Goal: Task Accomplishment & Management: Use online tool/utility

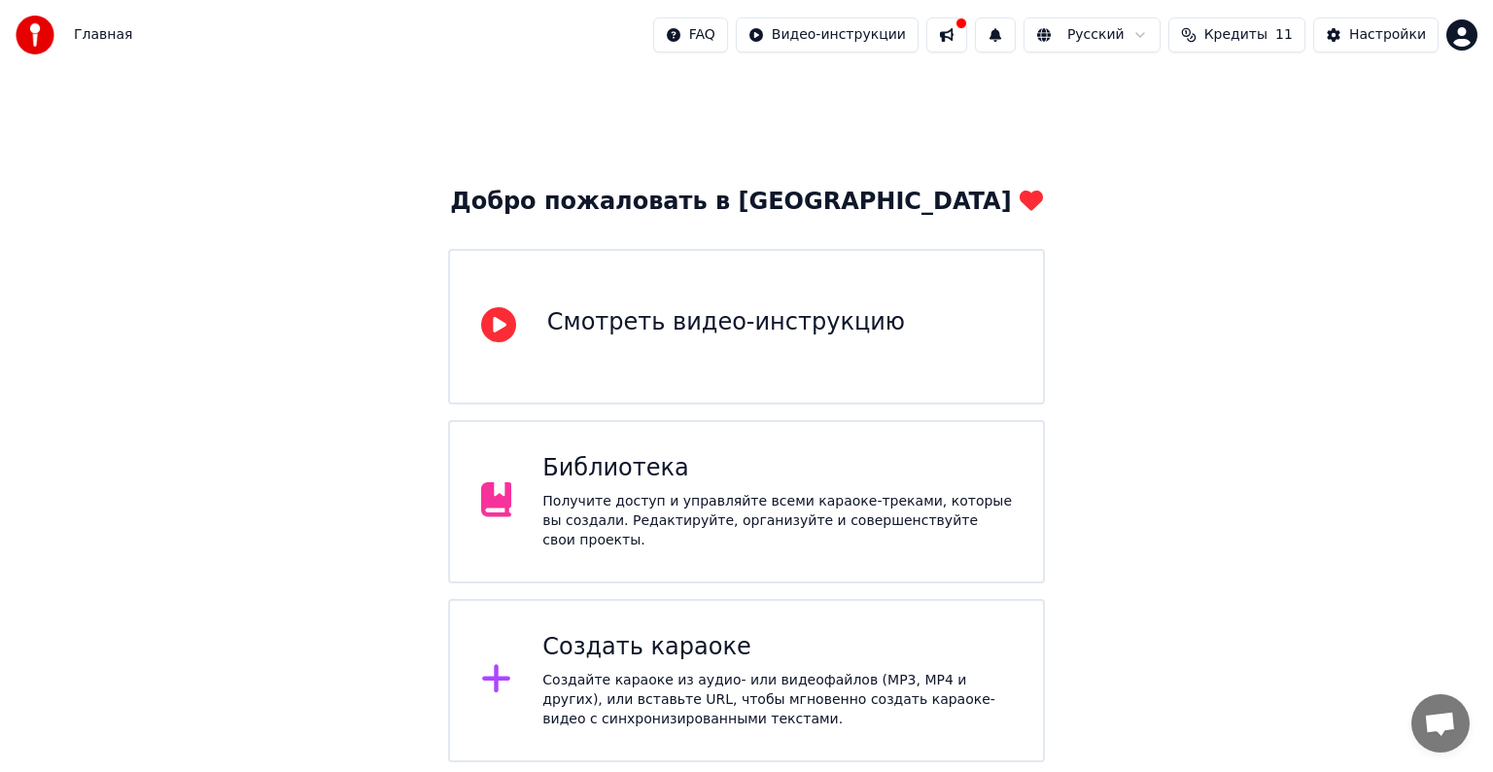
click at [608, 671] on div "Создайте караоке из аудио- или видеофайлов (MP3, MP4 и других), или вставьте UR…" at bounding box center [776, 700] width 469 height 58
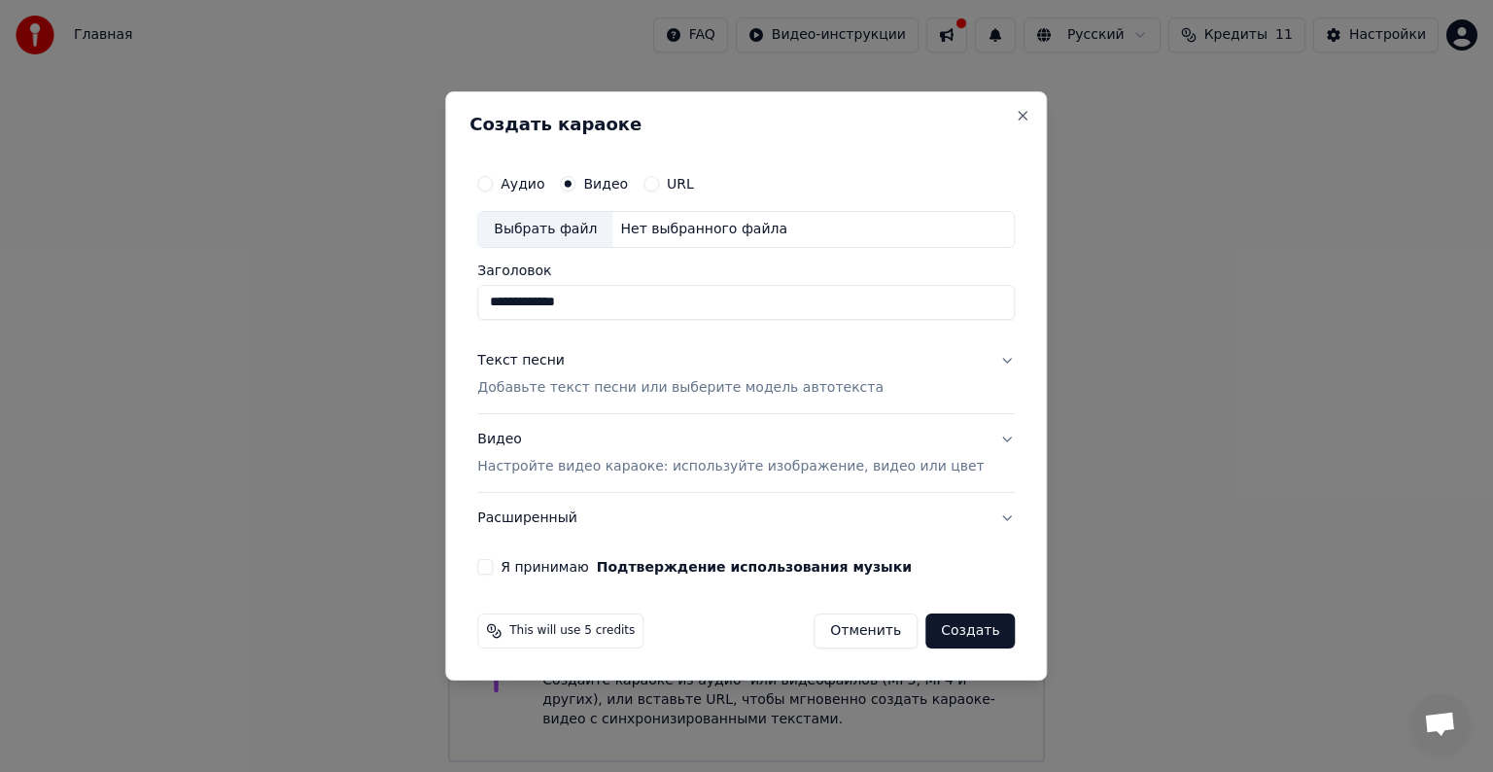
type input "**********"
click at [493, 564] on button "Я принимаю Подтверждение использования музыки" at bounding box center [485, 567] width 16 height 16
click at [704, 389] on p "Добавьте текст песни или выберите модель автотекста" at bounding box center [680, 387] width 406 height 19
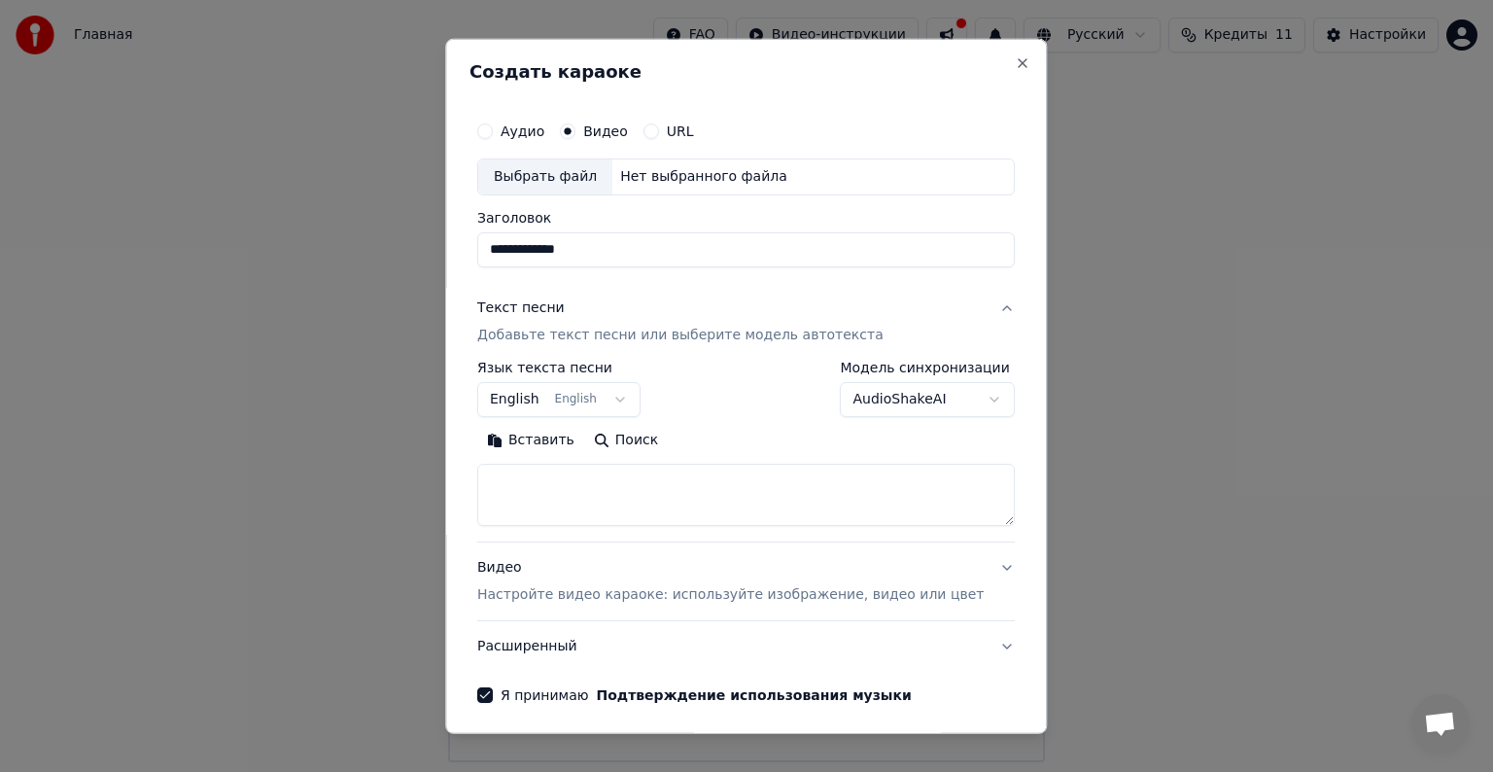
click at [626, 389] on button "English English" at bounding box center [558, 399] width 163 height 35
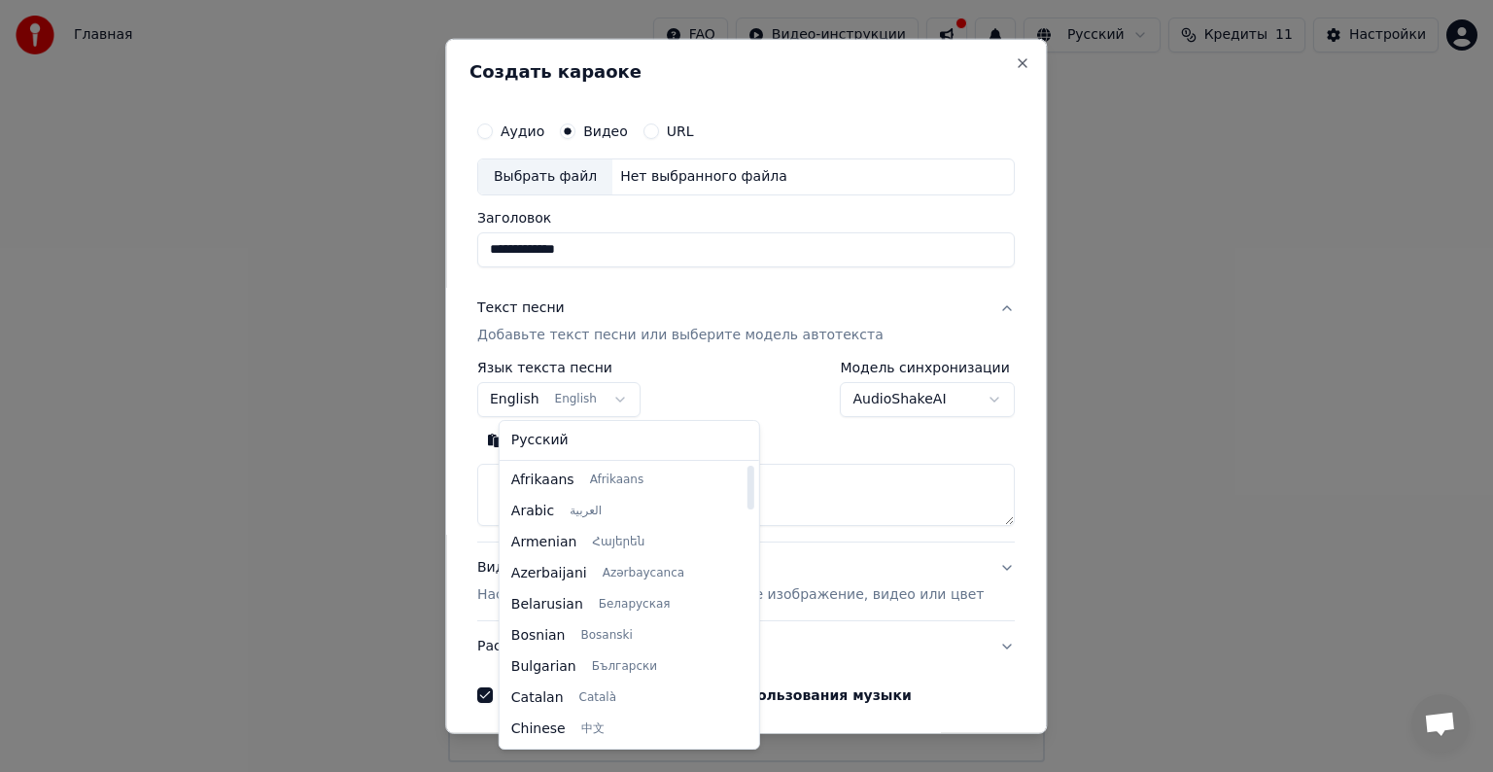
drag, startPoint x: 714, startPoint y: 519, endPoint x: 710, endPoint y: 479, distance: 40.1
click at [747, 479] on div at bounding box center [750, 488] width 7 height 44
select select "**"
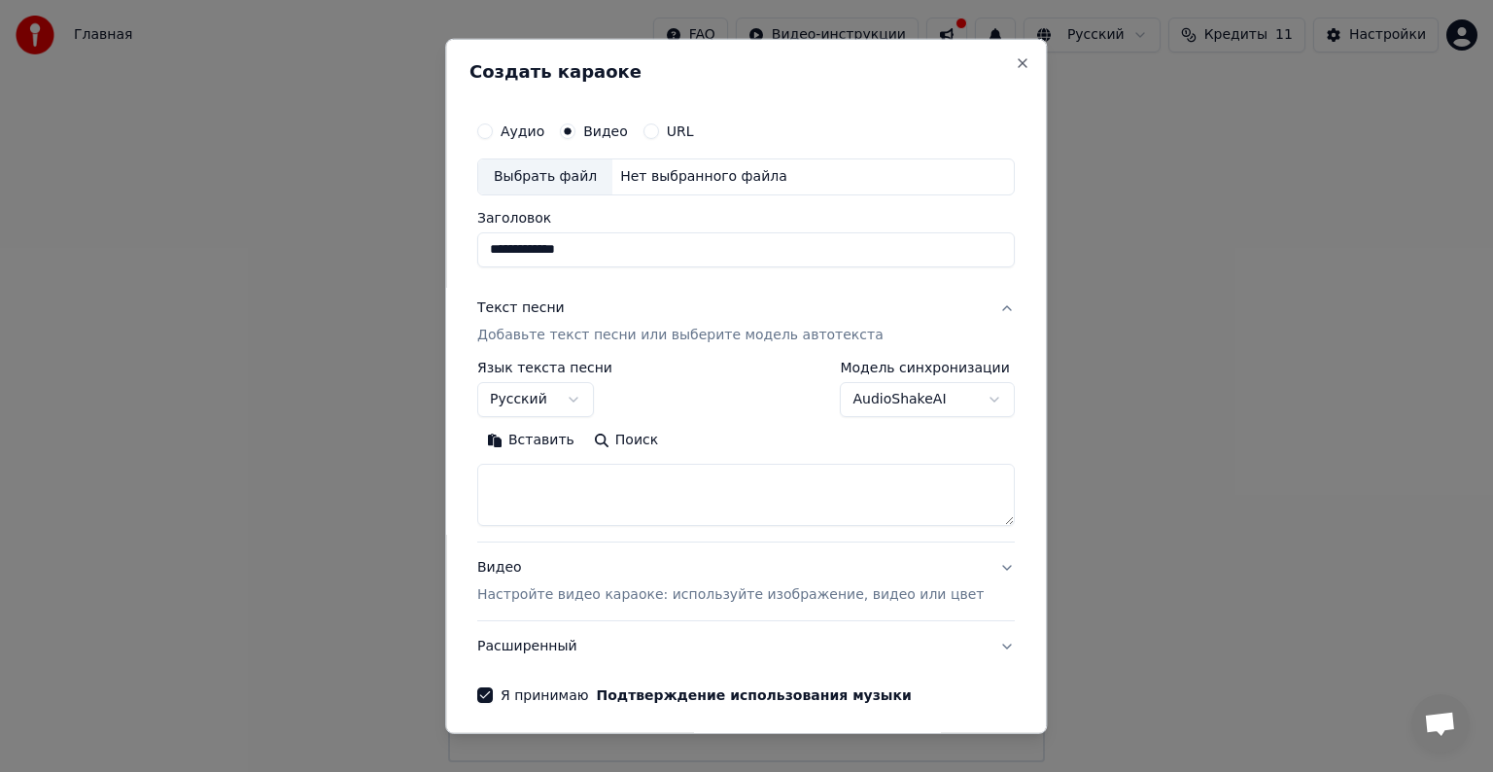
click at [595, 480] on textarea at bounding box center [745, 495] width 537 height 62
click at [590, 490] on textarea at bounding box center [717, 495] width 480 height 62
click at [593, 440] on button "Очистить" at bounding box center [616, 440] width 109 height 31
click at [550, 443] on button "Вставить" at bounding box center [530, 440] width 107 height 31
click at [583, 175] on div "Выбрать файл" at bounding box center [545, 176] width 134 height 35
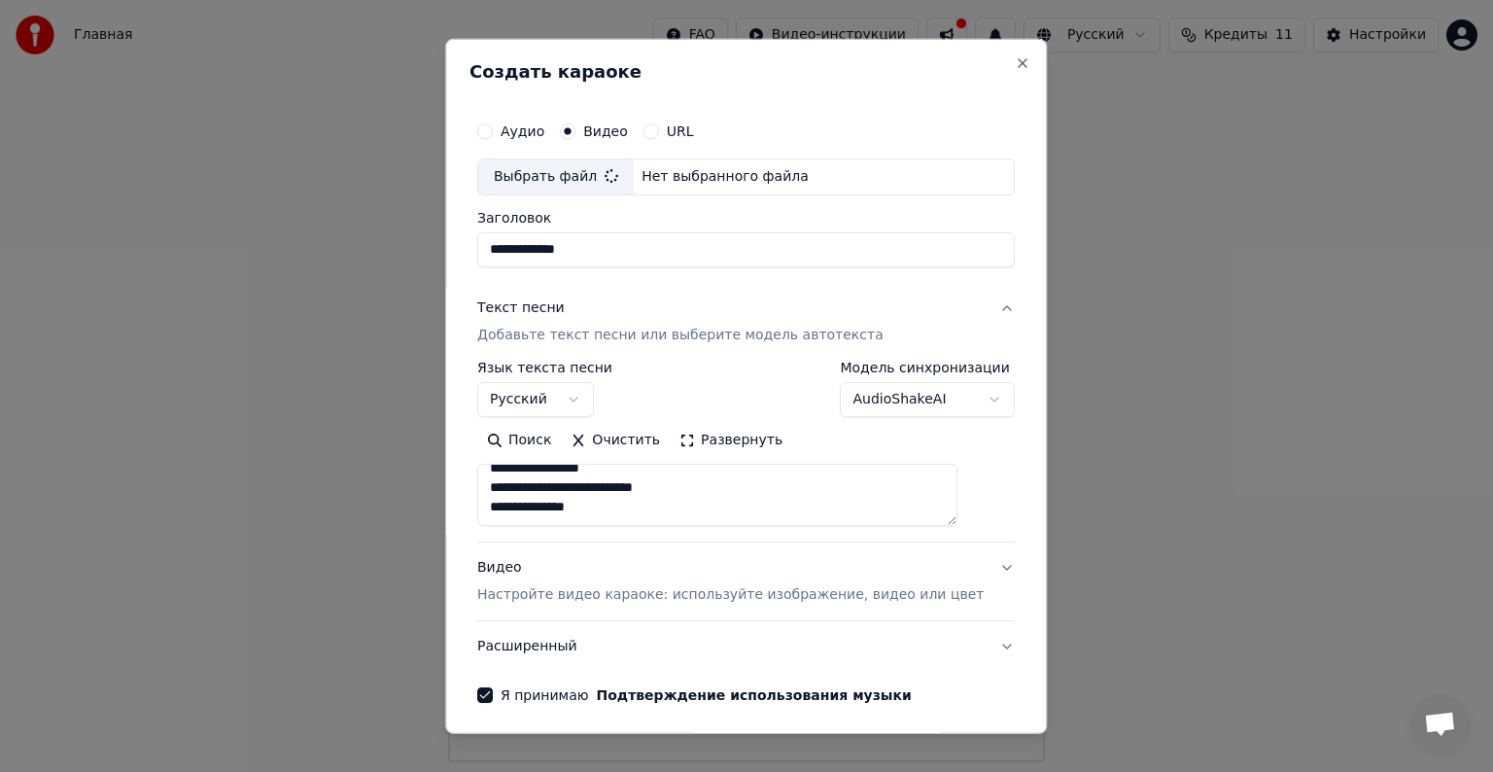
type textarea "**********"
type input "**********"
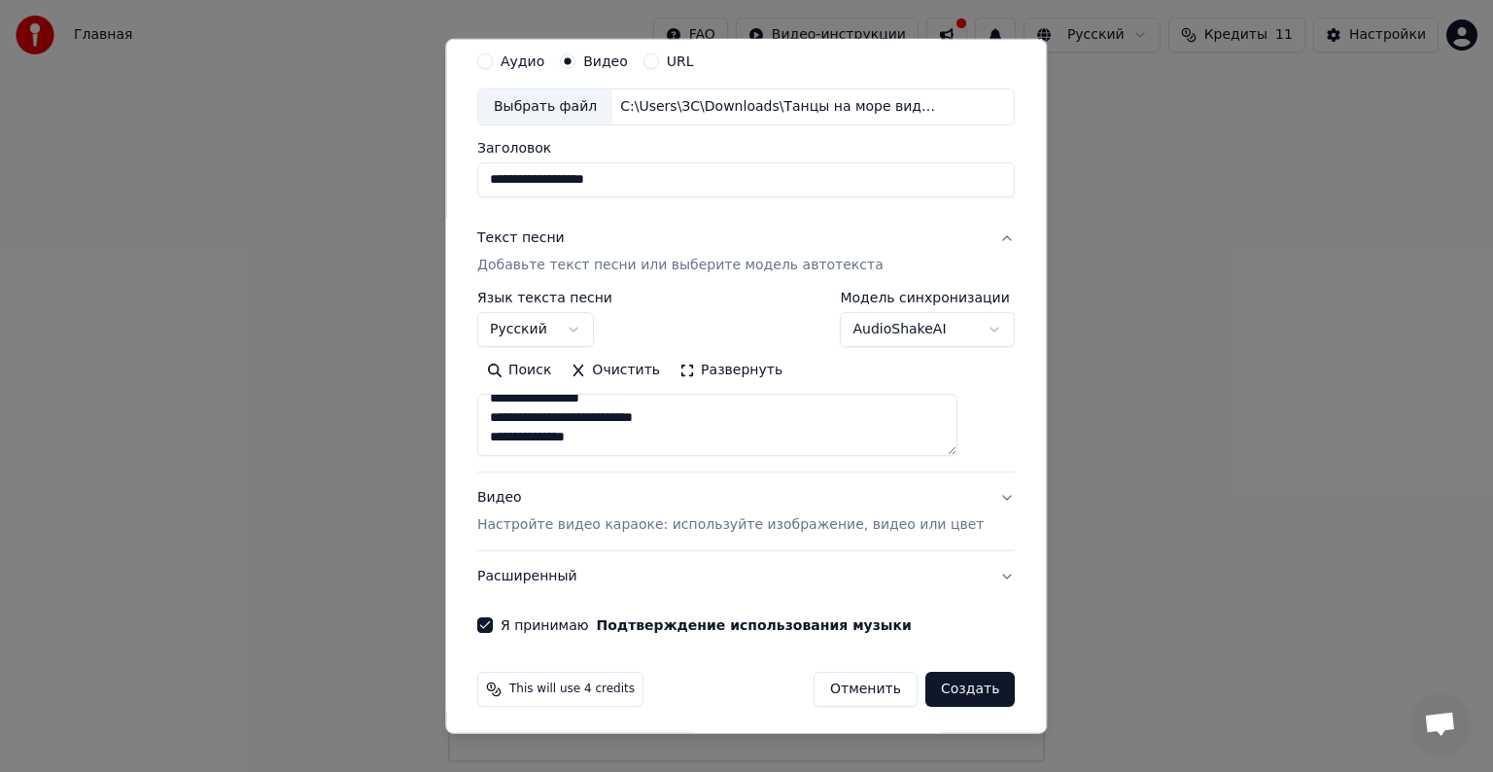
scroll to position [74, 0]
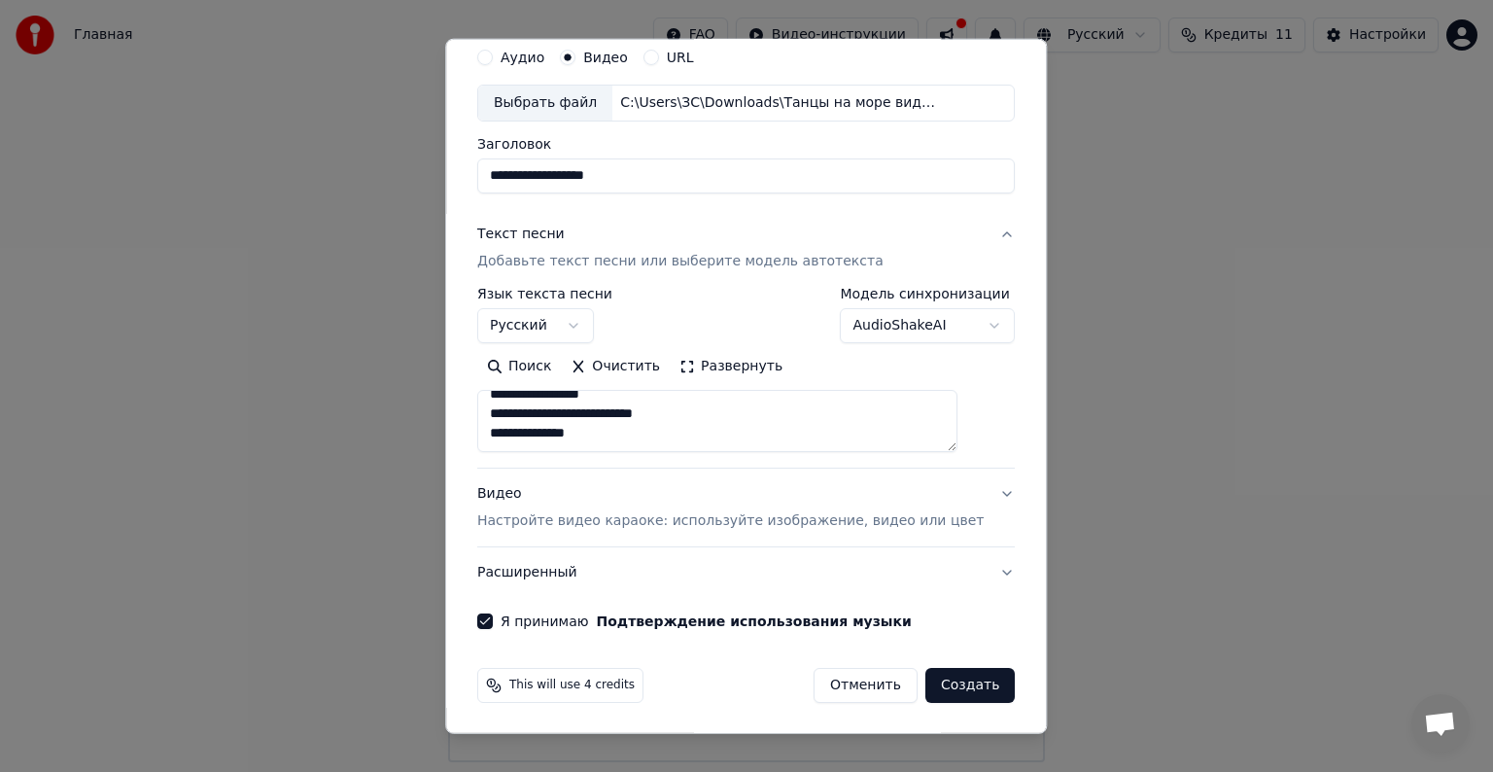
click at [955, 323] on button "AudioShakeAI" at bounding box center [928, 325] width 175 height 35
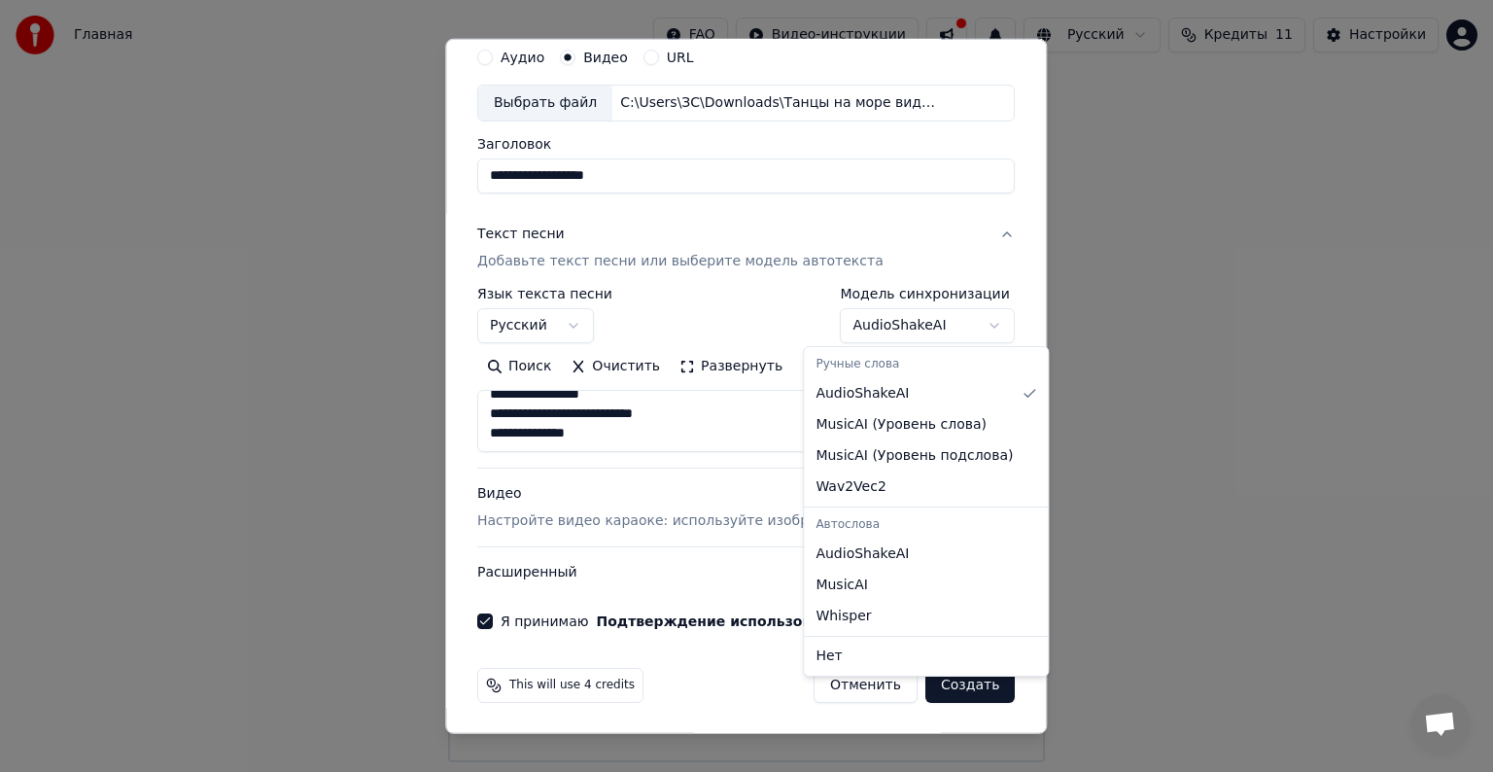
click at [955, 323] on body "**********" at bounding box center [746, 381] width 1493 height 762
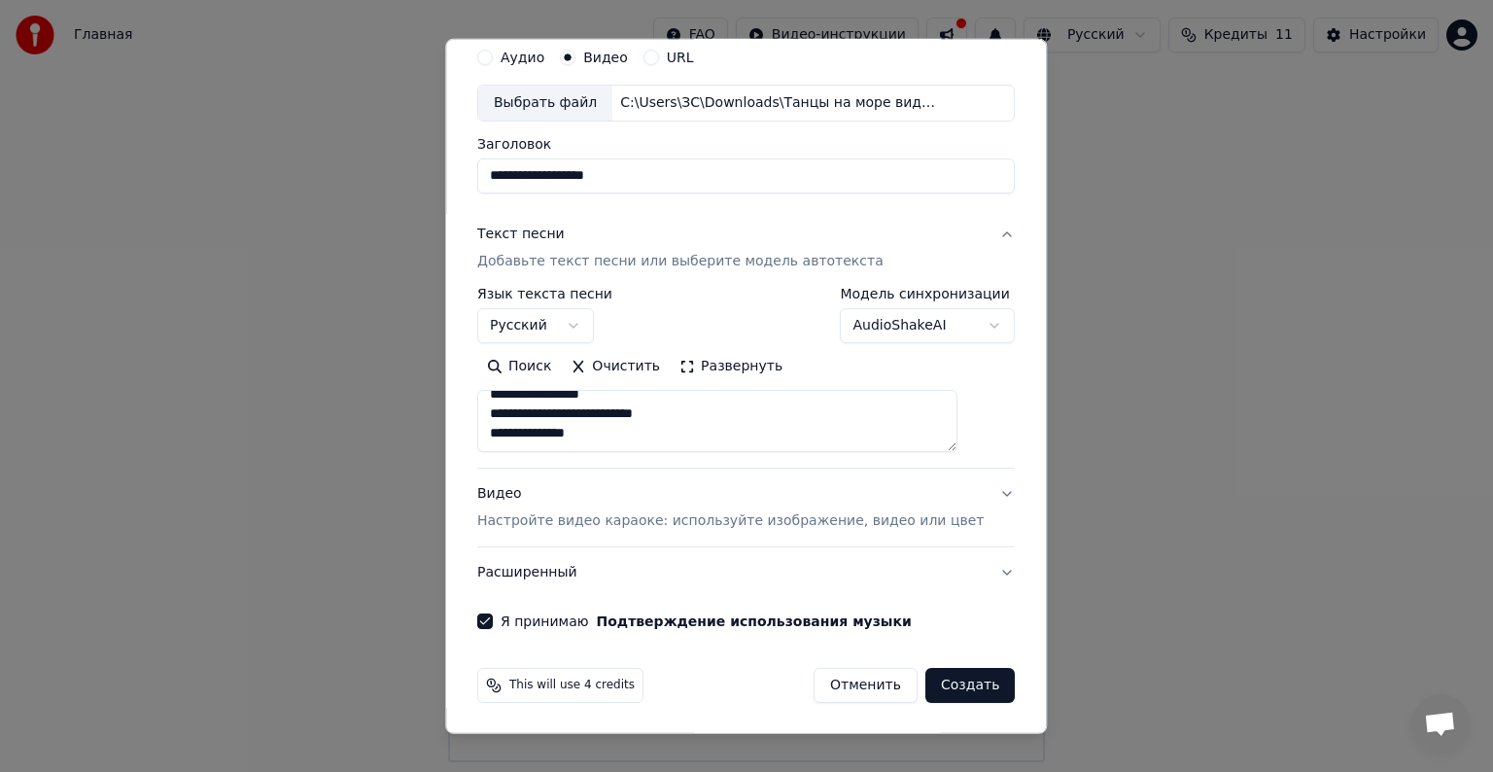
click at [971, 493] on button "Видео Настройте видео караоке: используйте изображение, видео или цвет" at bounding box center [745, 507] width 537 height 78
type textarea "**********"
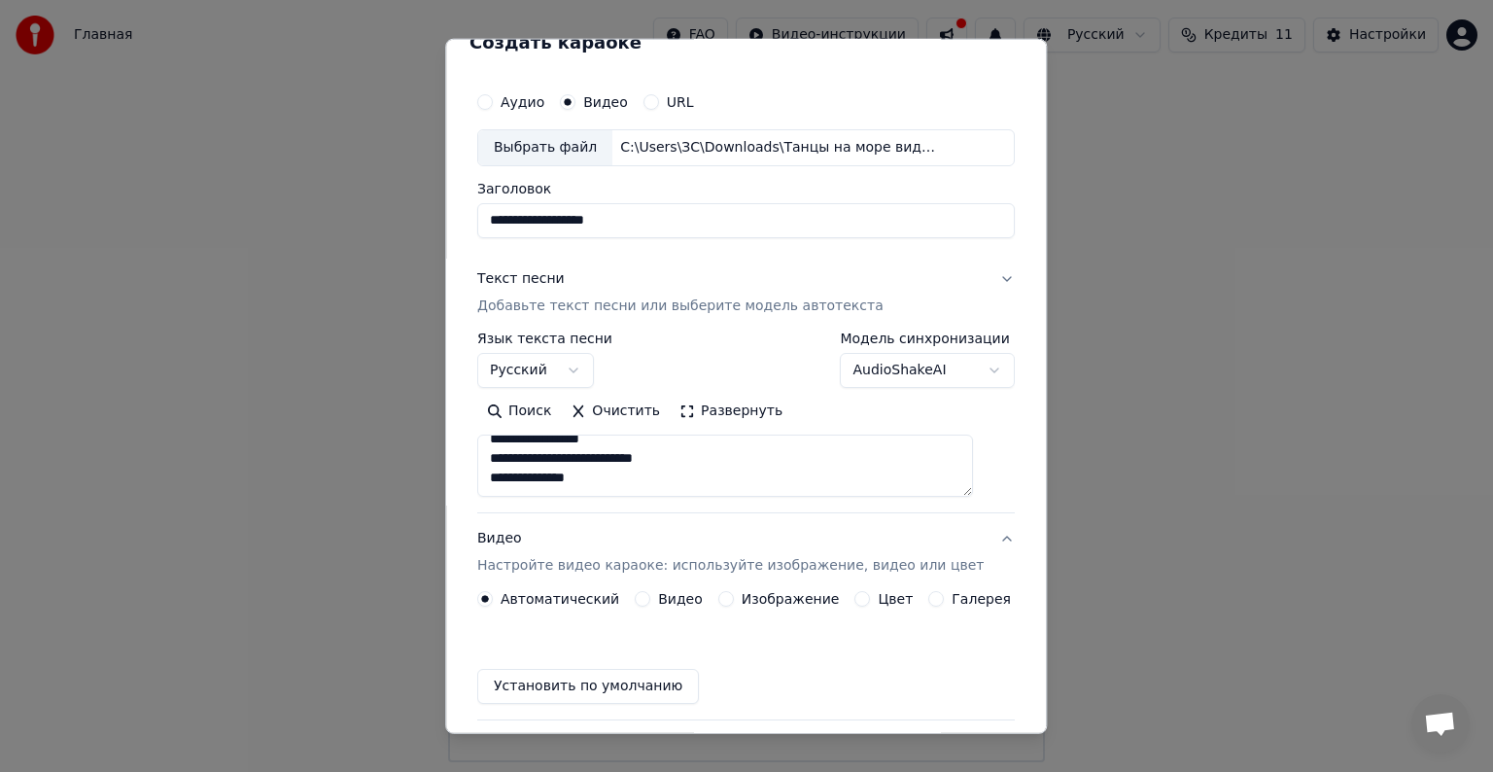
scroll to position [21, 0]
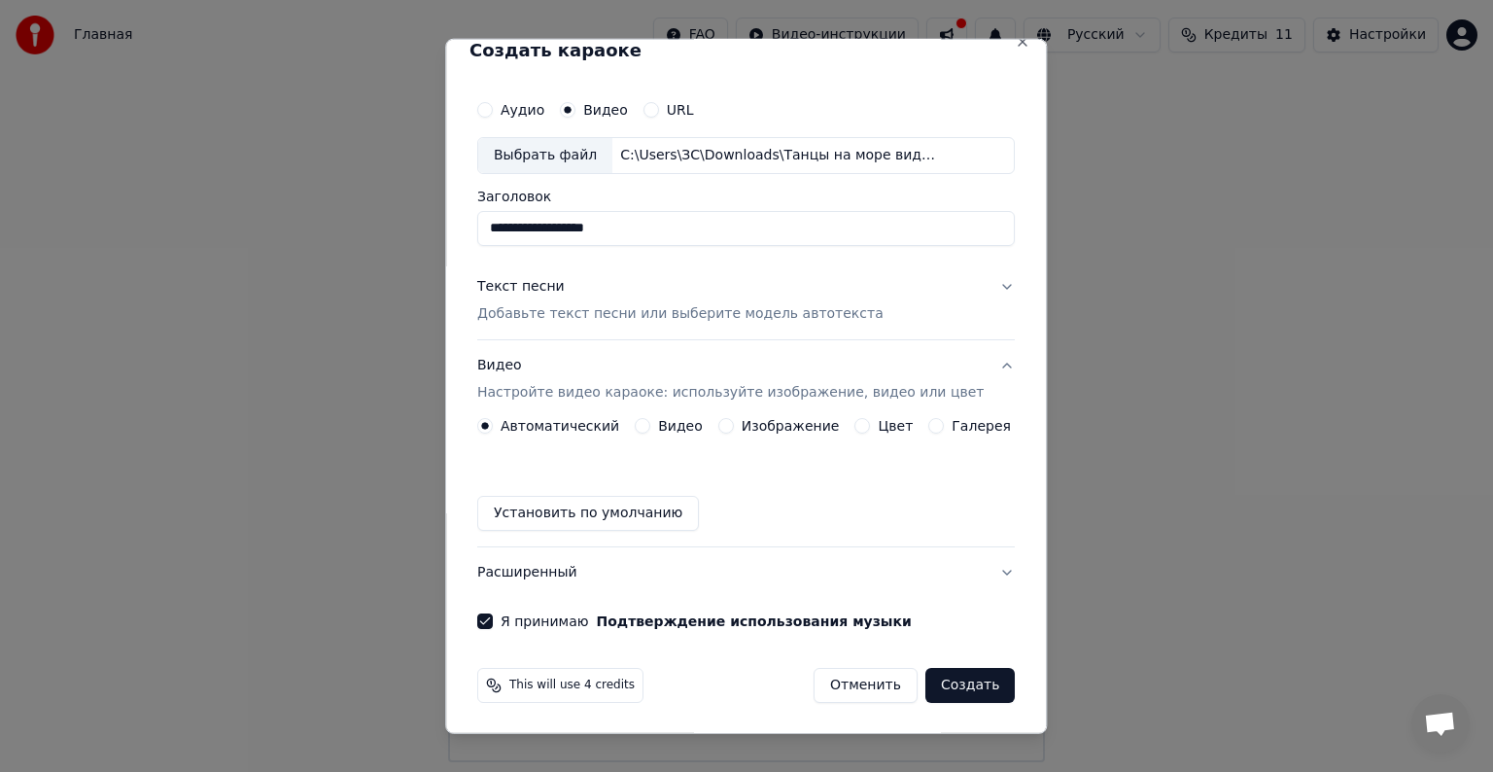
click at [882, 395] on p "Настройте видео караоке: используйте изображение, видео или цвет" at bounding box center [730, 392] width 506 height 19
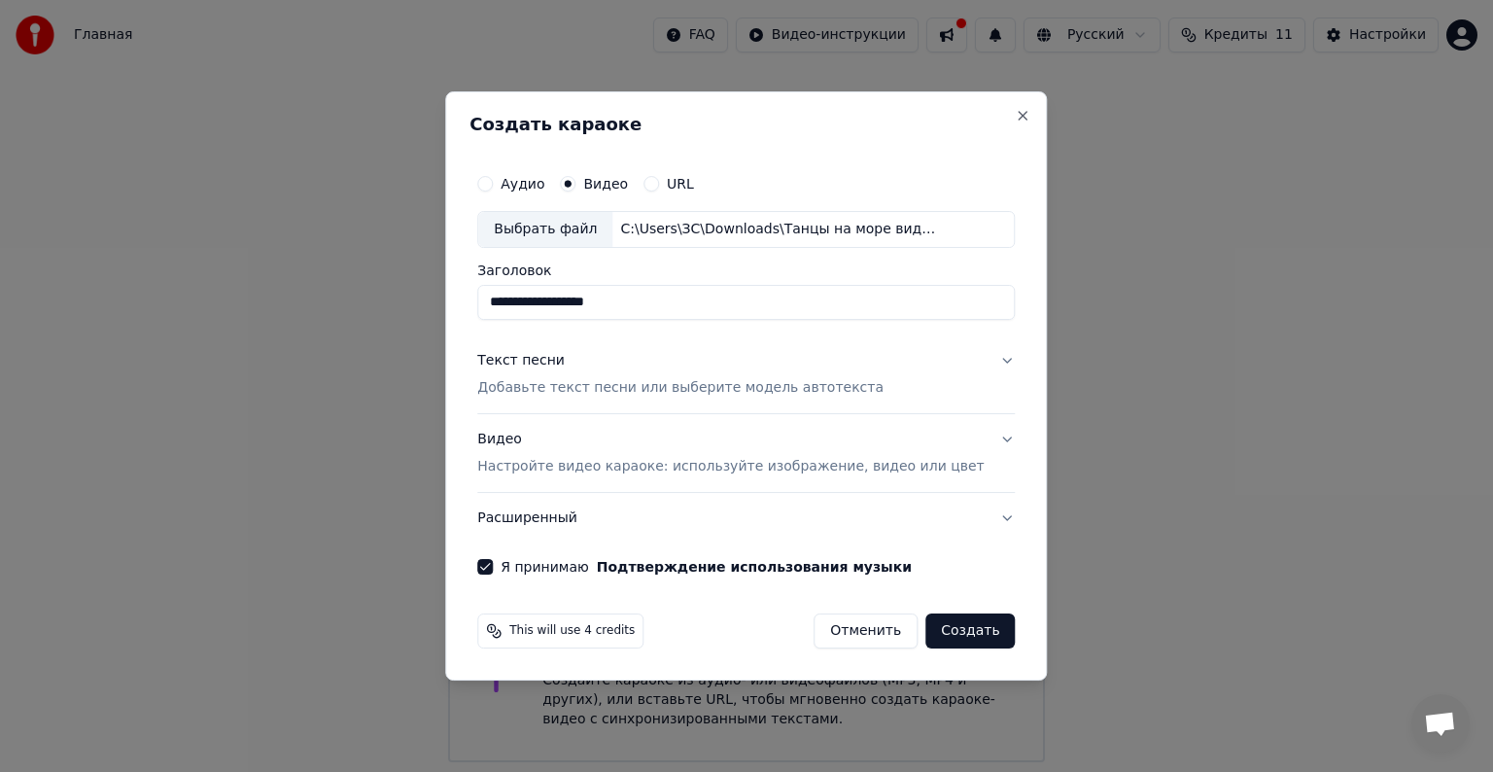
click at [979, 358] on button "Текст песни Добавьте текст песни или выберите модель автотекста" at bounding box center [745, 374] width 537 height 78
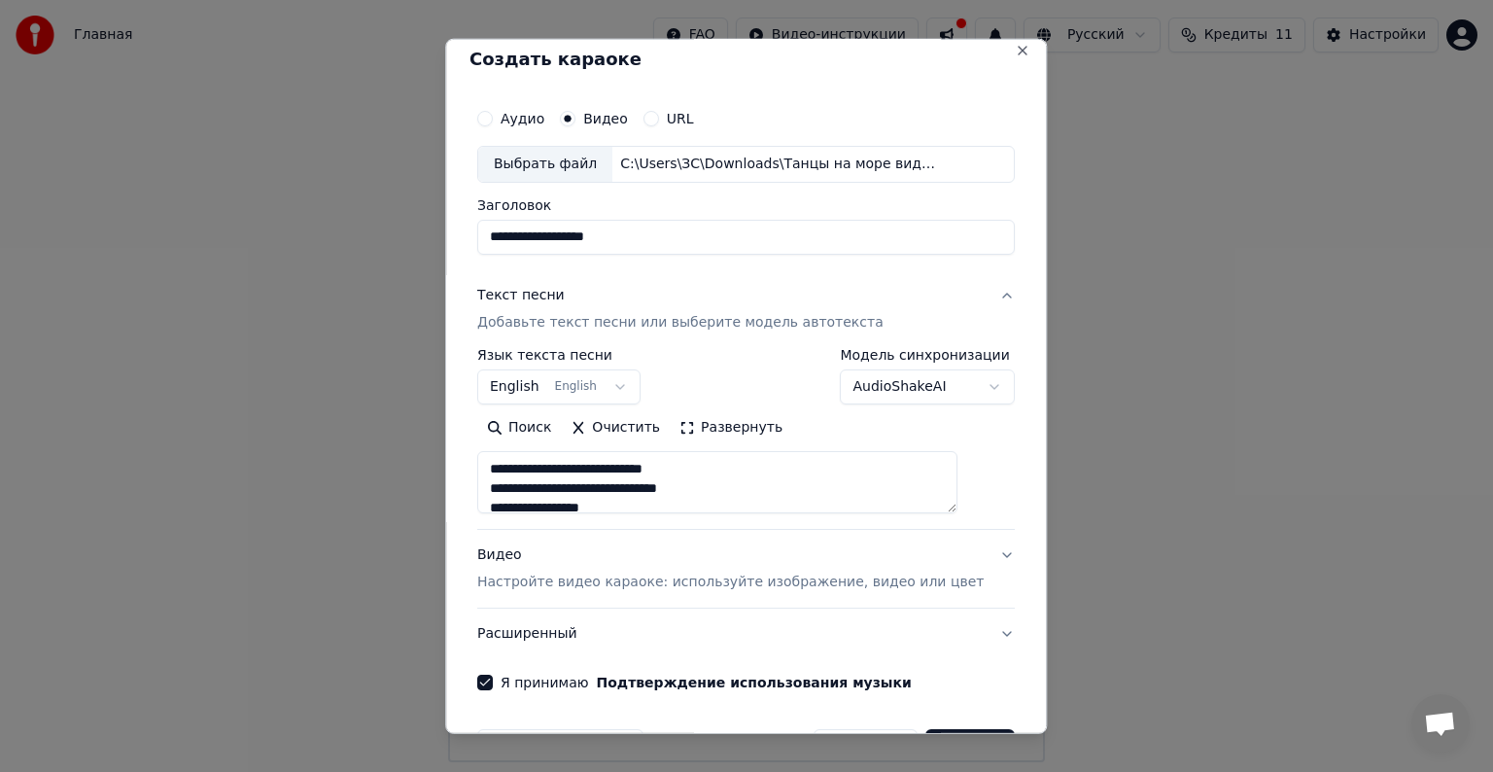
scroll to position [74, 0]
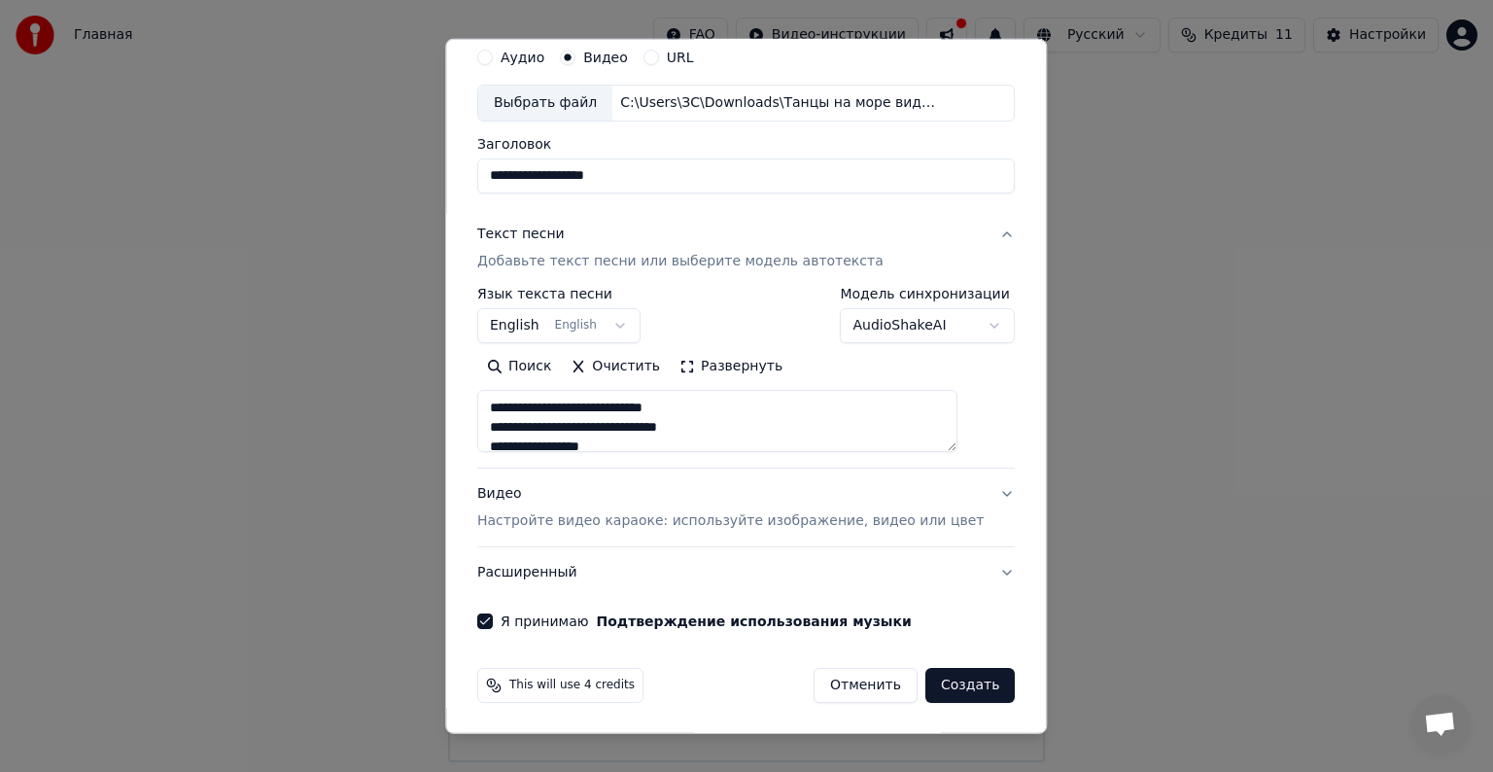
click at [719, 525] on p "Настройте видео караоке: используйте изображение, видео или цвет" at bounding box center [730, 520] width 506 height 19
type textarea "**********"
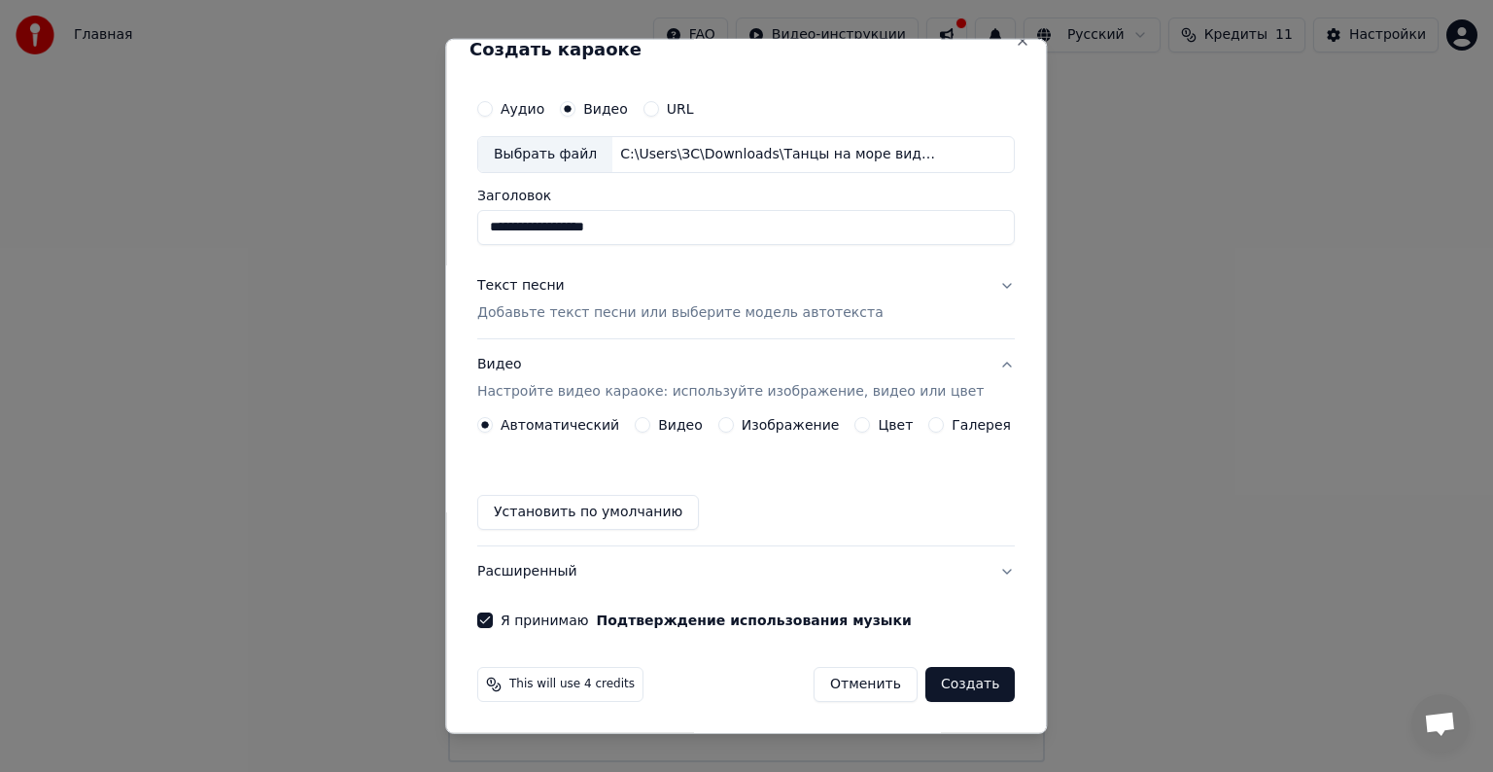
scroll to position [21, 0]
click at [676, 423] on label "Видео" at bounding box center [680, 426] width 45 height 14
click at [650, 423] on button "Видео" at bounding box center [643, 426] width 16 height 16
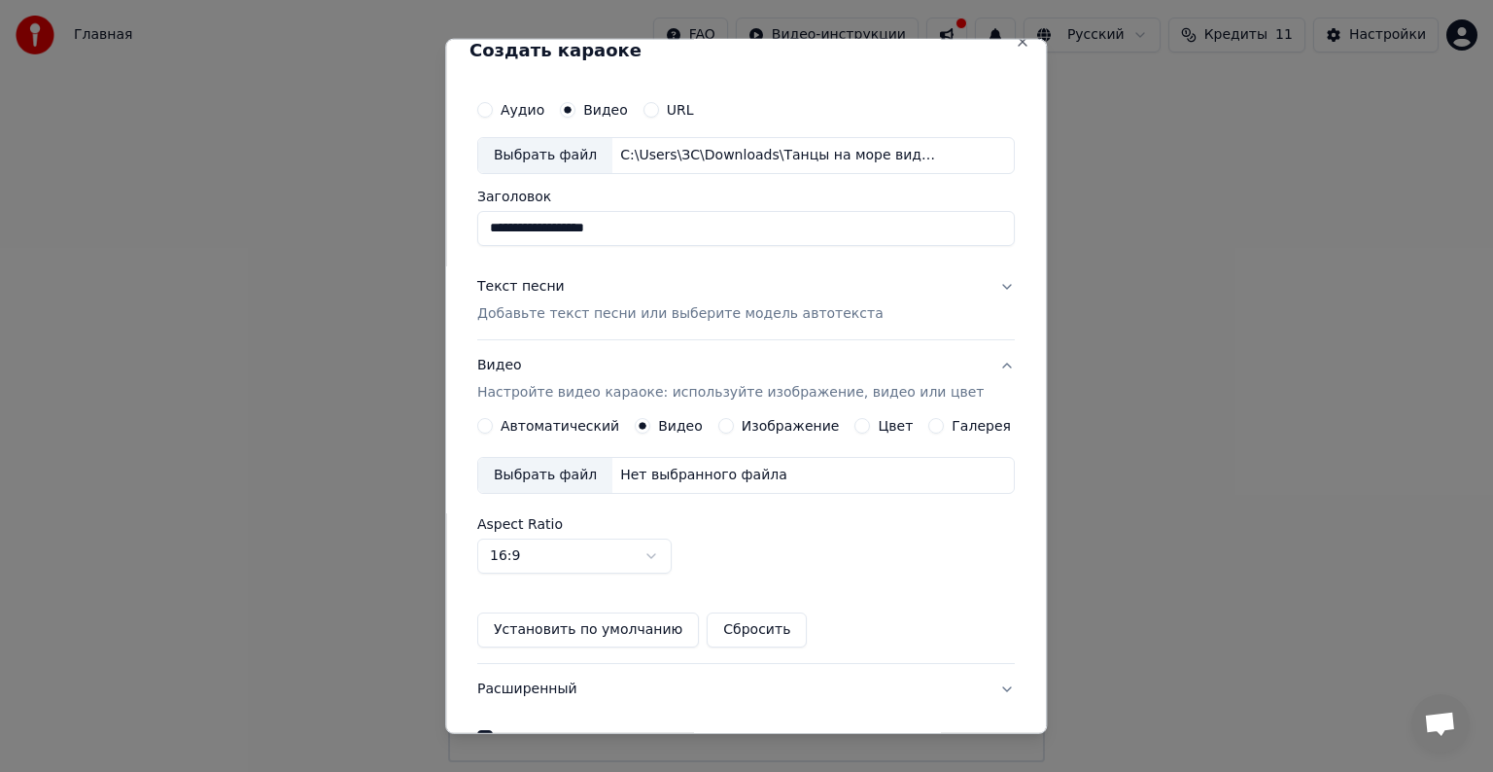
click at [763, 420] on label "Изображение" at bounding box center [791, 426] width 98 height 14
click at [734, 420] on button "Изображение" at bounding box center [726, 426] width 16 height 16
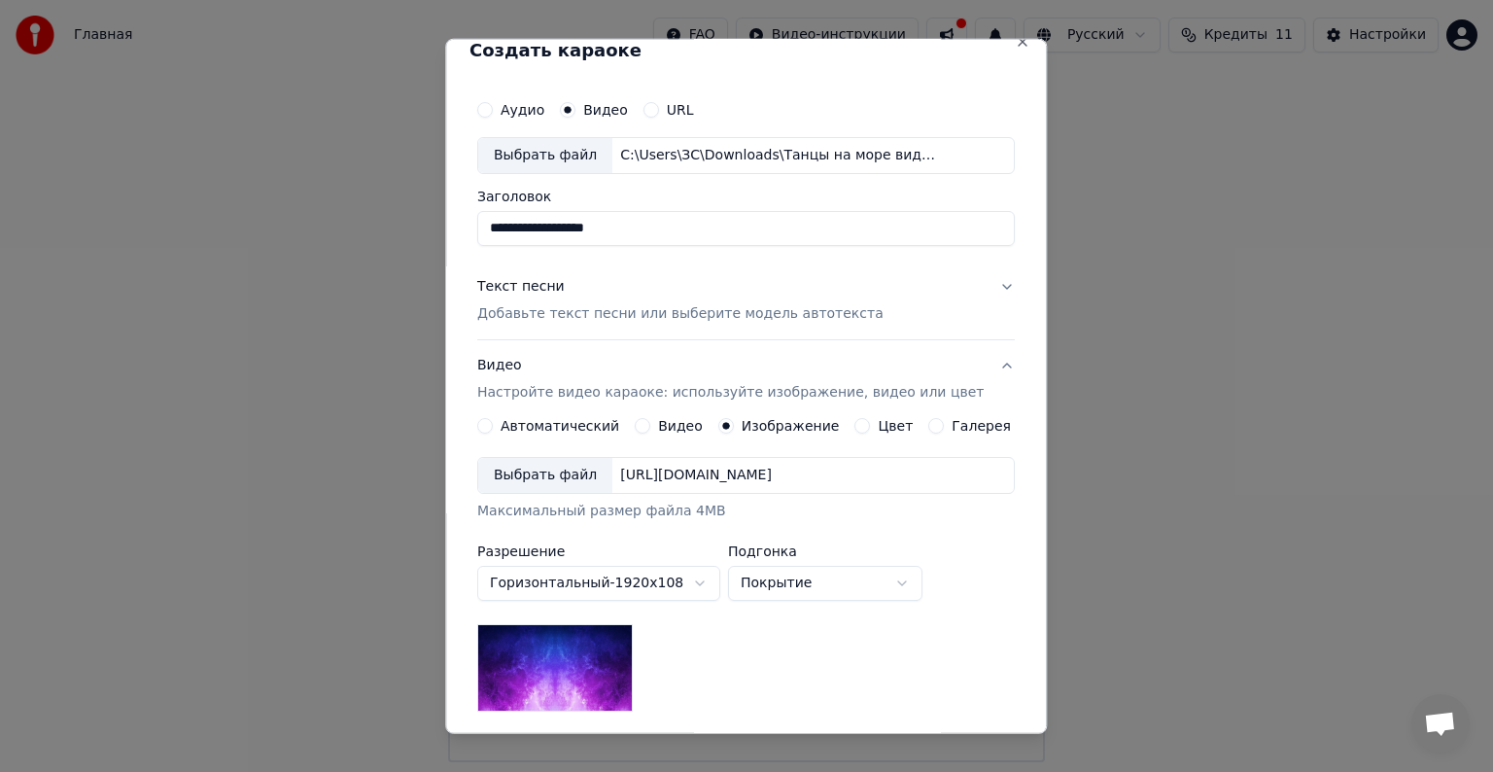
click at [879, 431] on label "Цвет" at bounding box center [896, 426] width 35 height 14
click at [871, 431] on button "Цвет" at bounding box center [863, 426] width 16 height 16
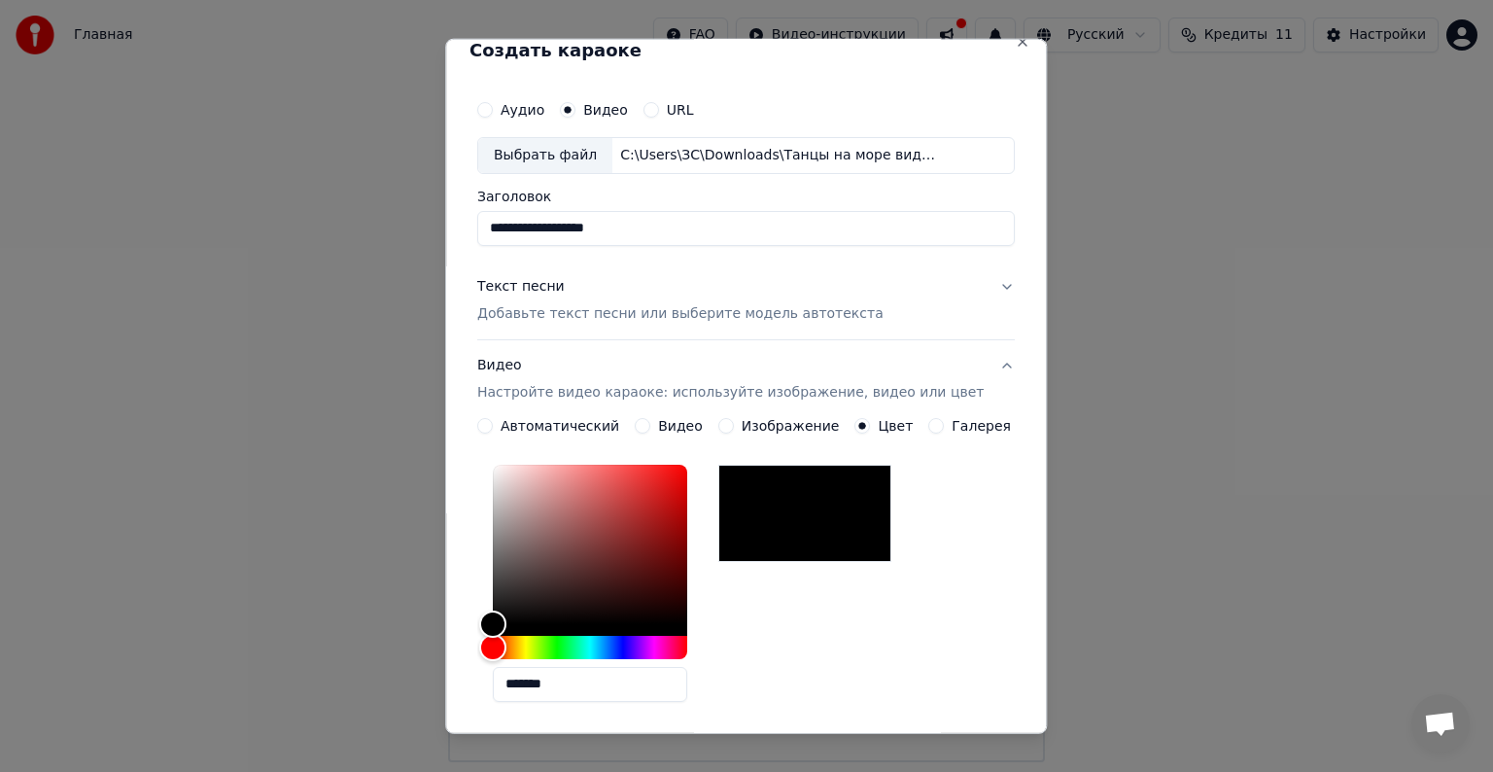
click at [953, 420] on label "Галерея" at bounding box center [981, 426] width 59 height 14
click at [945, 420] on button "Галерея" at bounding box center [937, 426] width 16 height 16
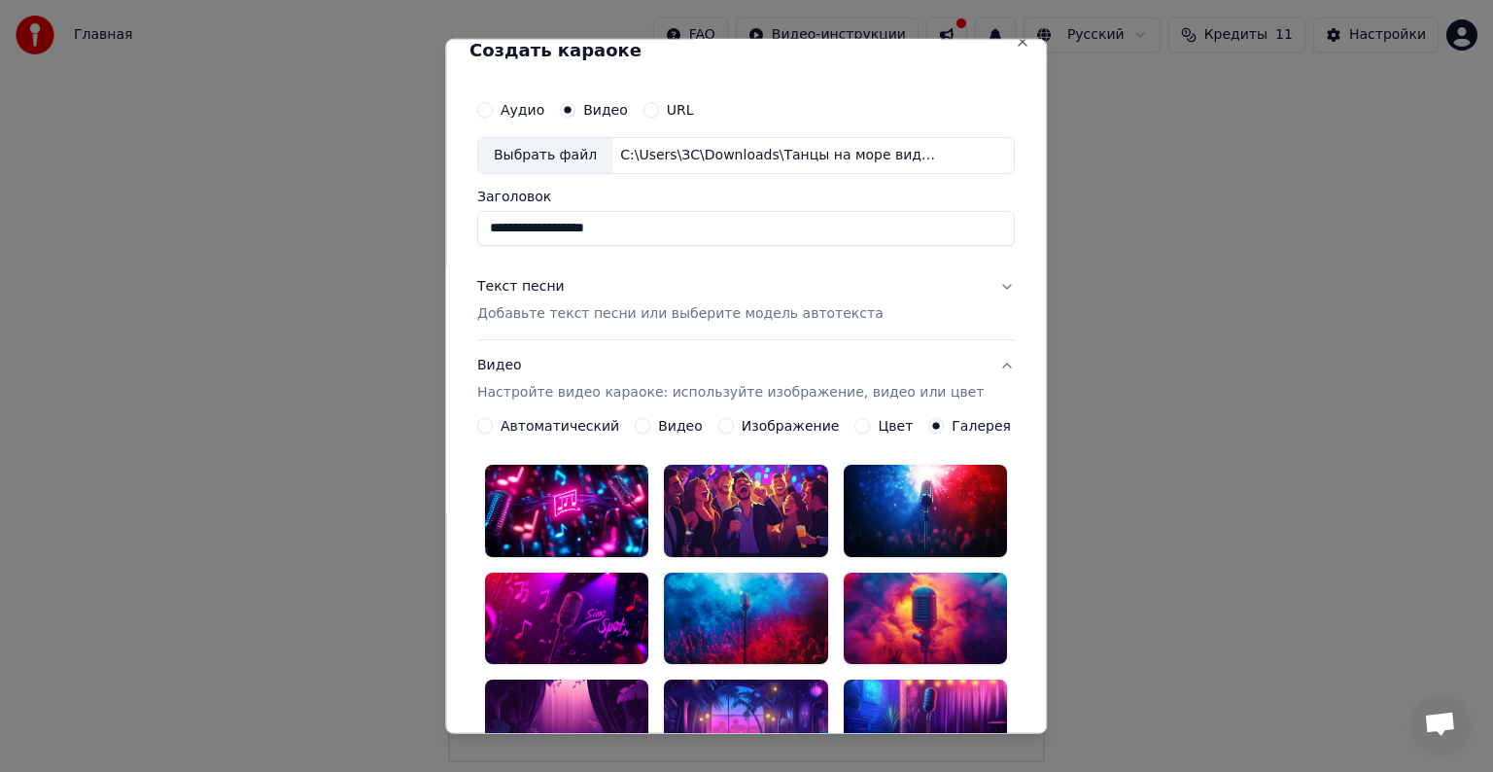
click at [596, 425] on label "Автоматический" at bounding box center [560, 426] width 119 height 14
click at [493, 425] on button "Автоматический" at bounding box center [485, 426] width 16 height 16
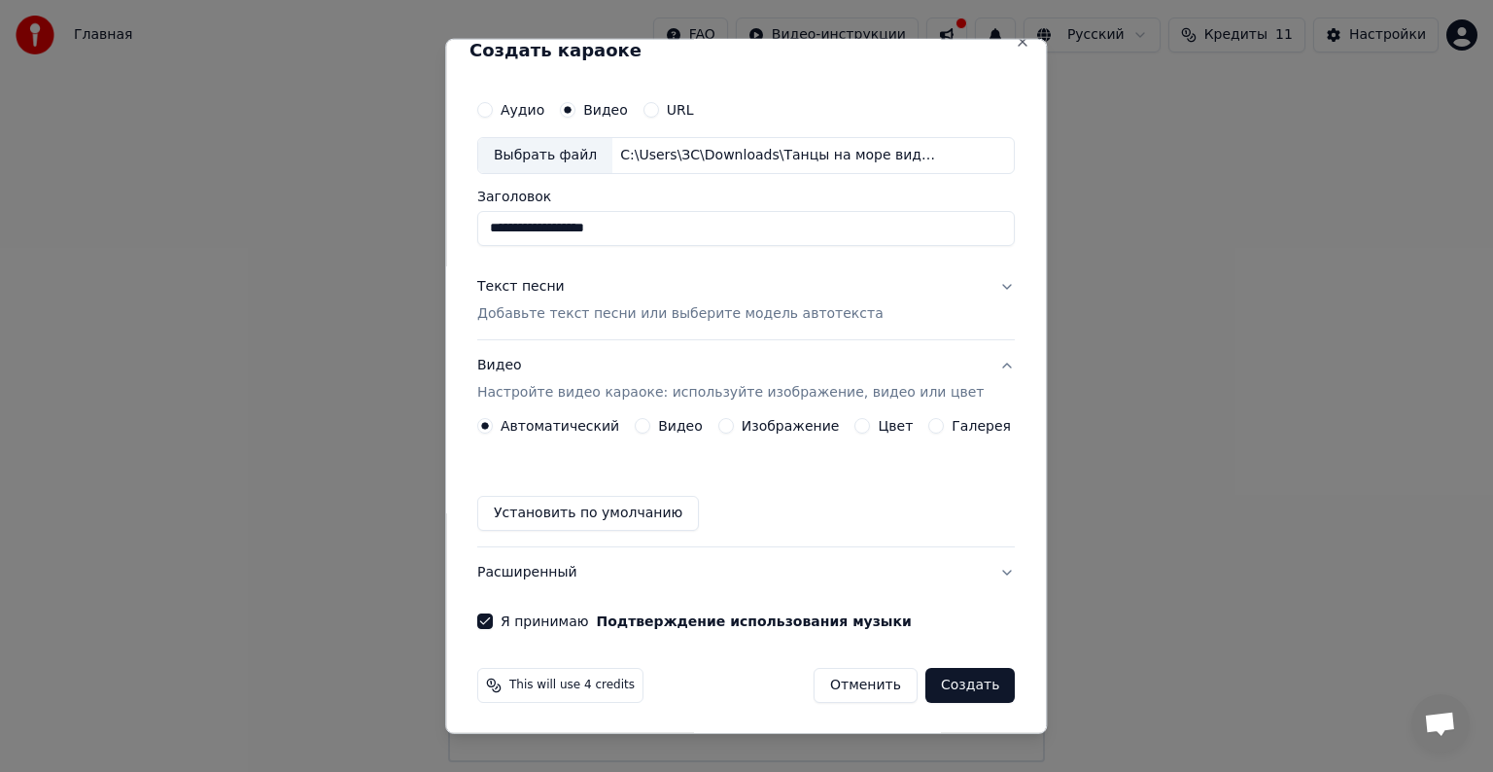
click at [976, 290] on button "Текст песни Добавьте текст песни или выберите модель автотекста" at bounding box center [745, 300] width 537 height 78
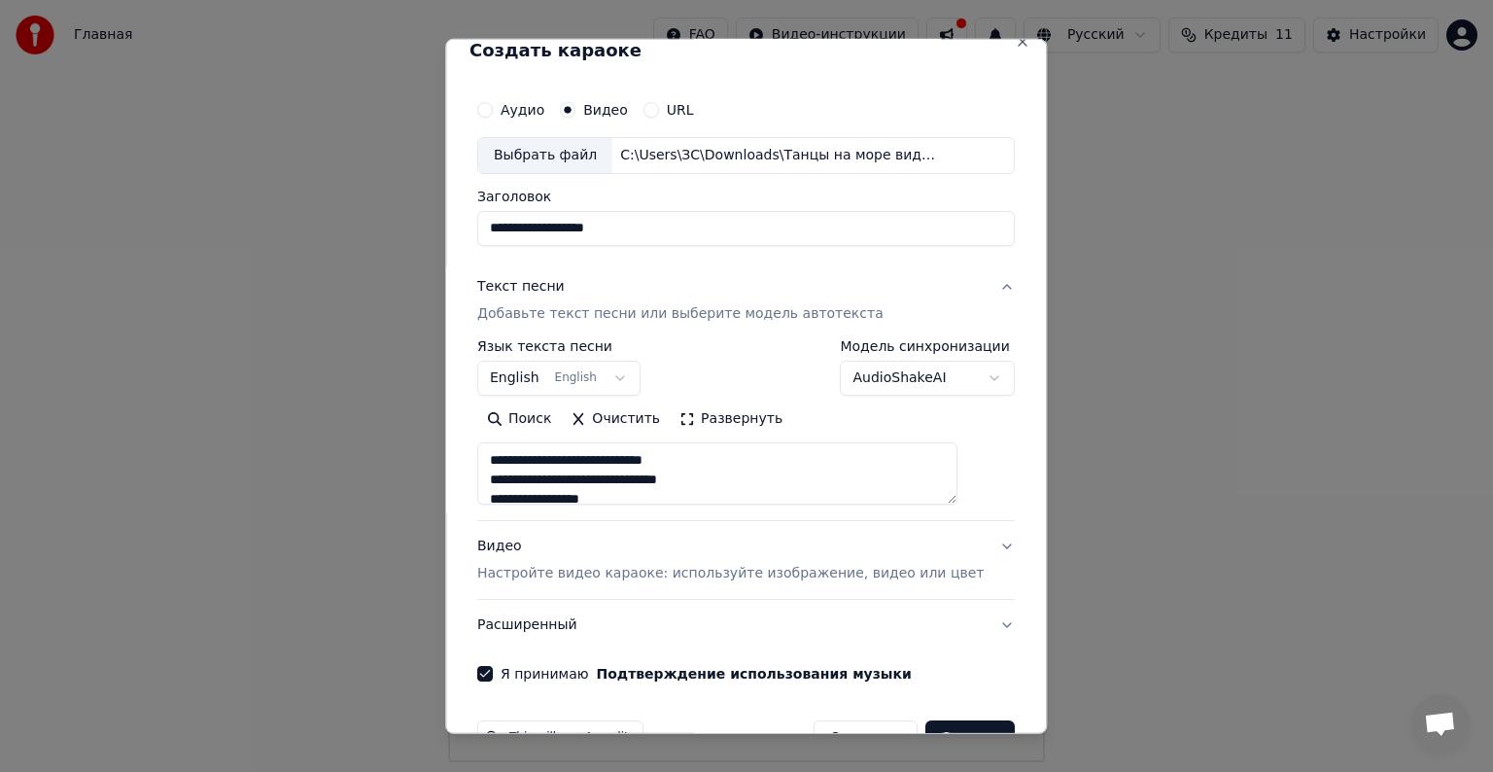
click at [628, 373] on button "English English" at bounding box center [558, 378] width 163 height 35
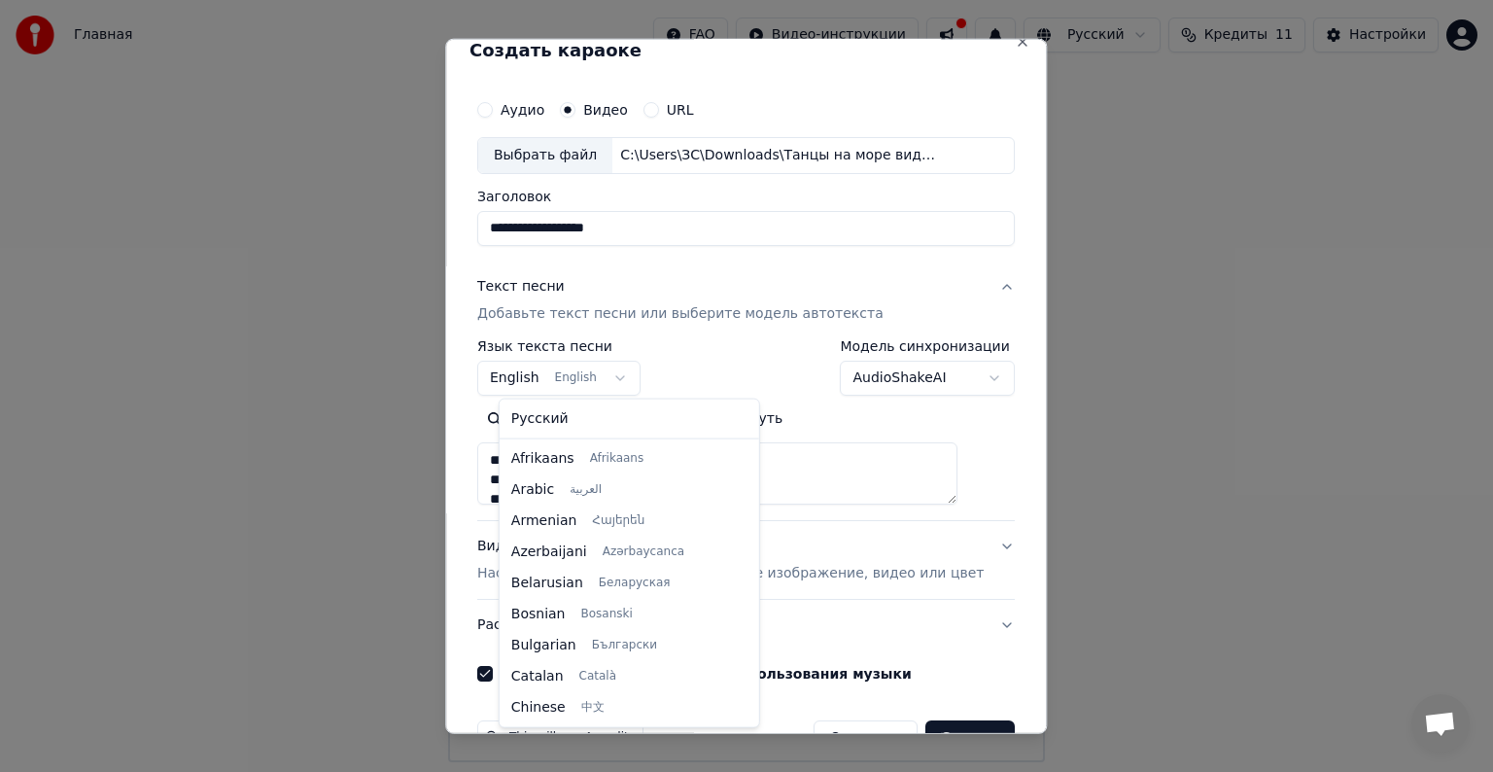
scroll to position [156, 0]
select select "**"
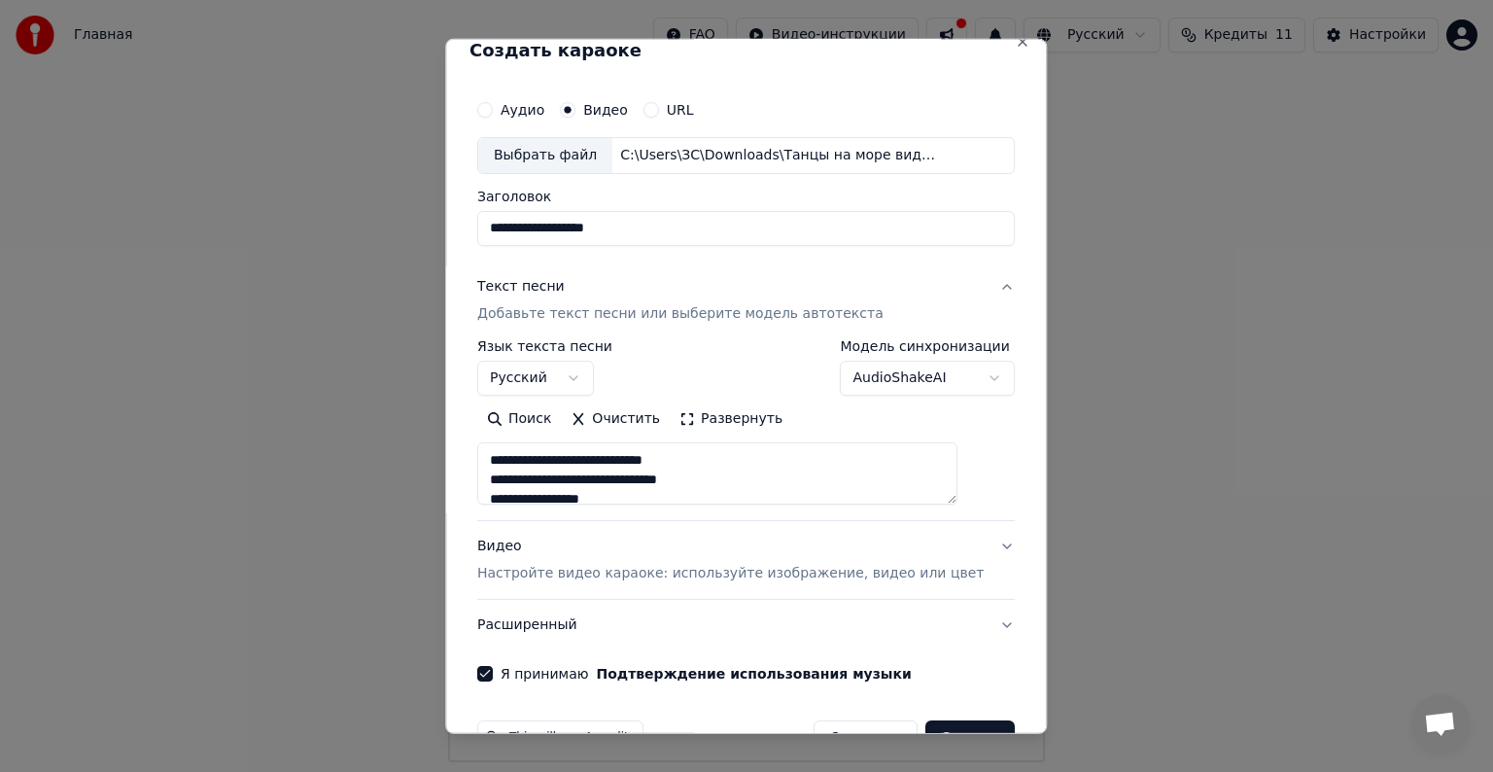
click at [696, 362] on div "**********" at bounding box center [745, 367] width 537 height 56
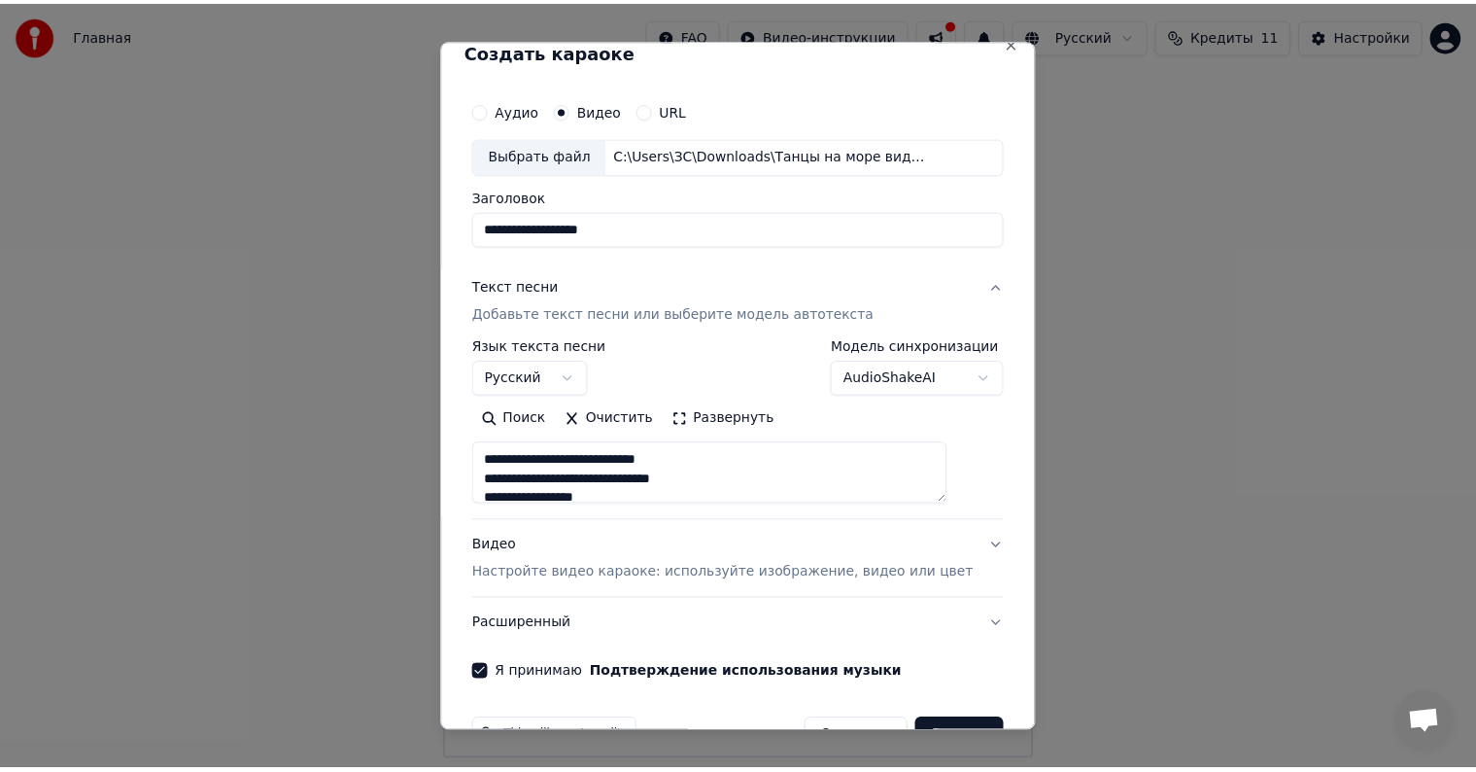
scroll to position [74, 0]
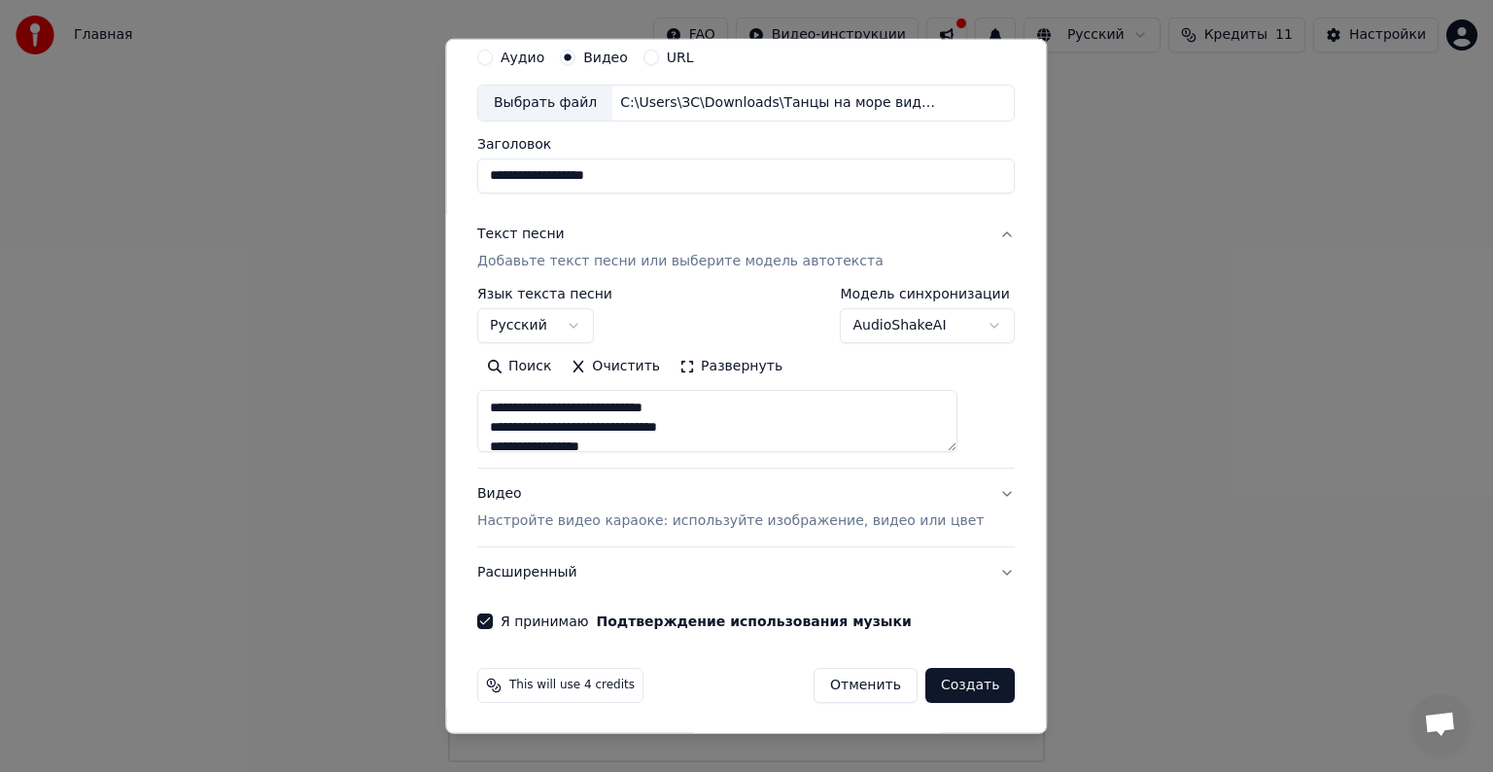
click at [925, 687] on button "Создать" at bounding box center [969, 685] width 89 height 35
type textarea "**********"
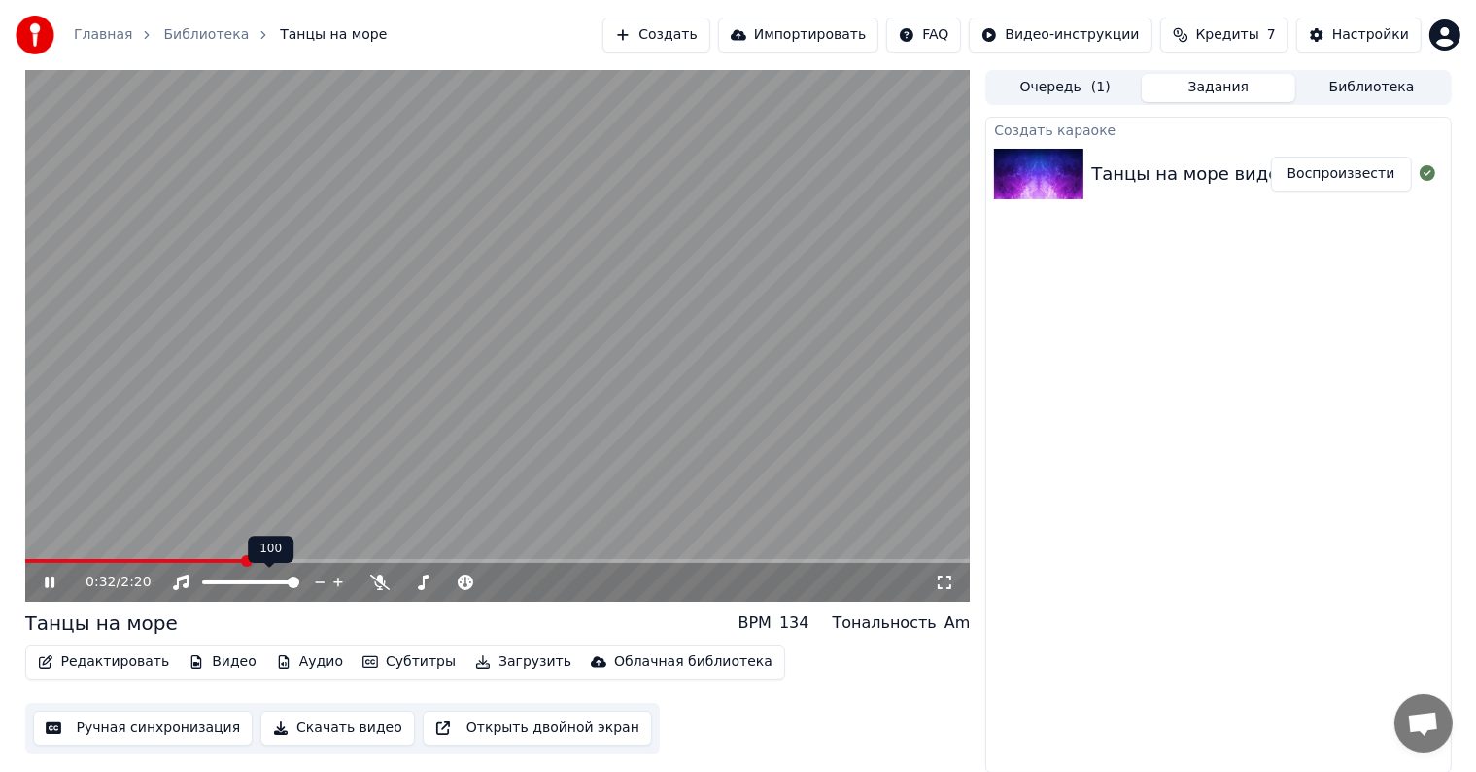
click at [252, 577] on div at bounding box center [268, 581] width 156 height 19
click at [244, 581] on span at bounding box center [250, 582] width 97 height 4
click at [367, 579] on div "0:44 / 2:20" at bounding box center [510, 581] width 849 height 19
click at [381, 579] on icon at bounding box center [379, 582] width 19 height 16
click at [229, 583] on span at bounding box center [223, 582] width 42 height 4
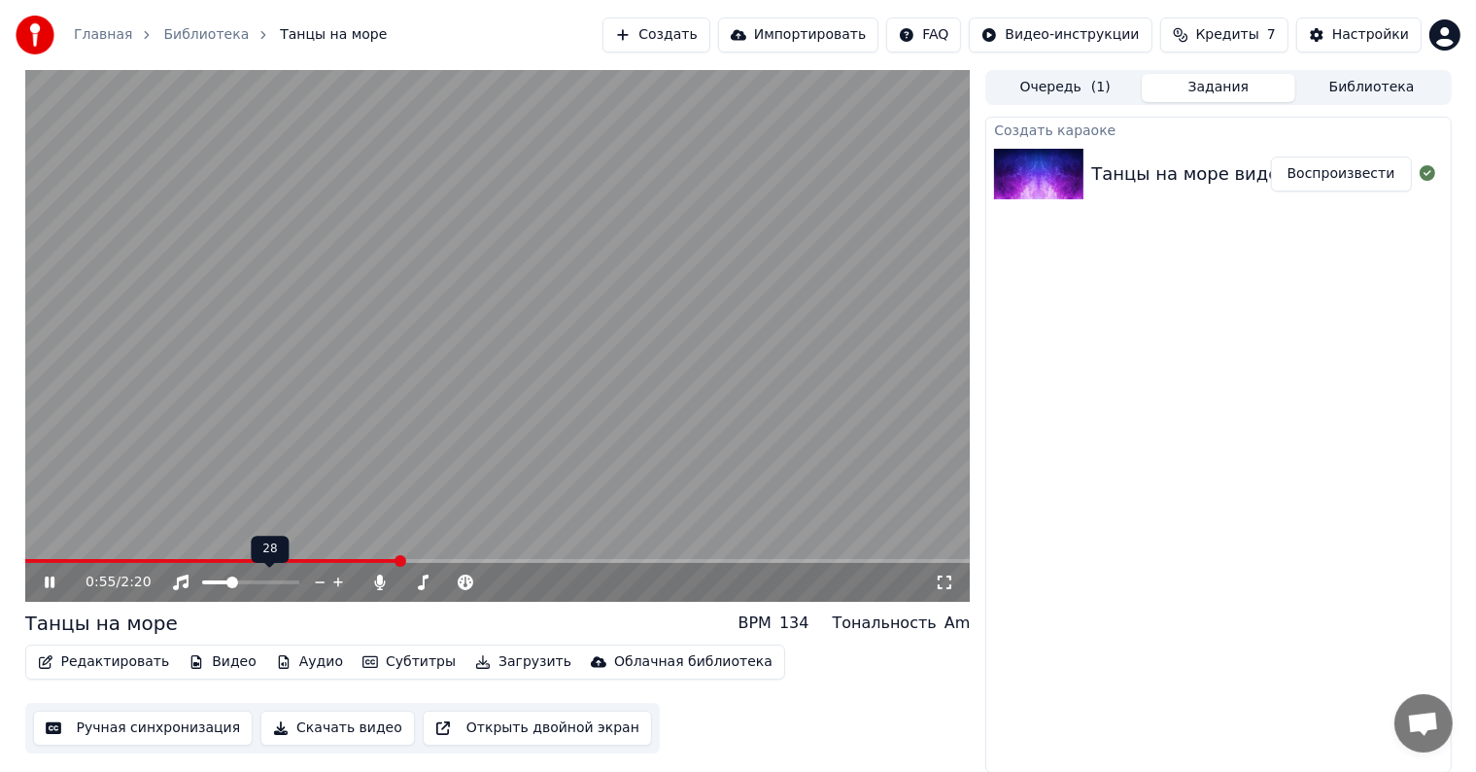
click at [222, 578] on div at bounding box center [268, 581] width 156 height 19
click at [219, 580] on span at bounding box center [210, 582] width 17 height 4
click at [40, 560] on span at bounding box center [373, 561] width 697 height 4
click at [337, 582] on icon at bounding box center [338, 582] width 10 height 10
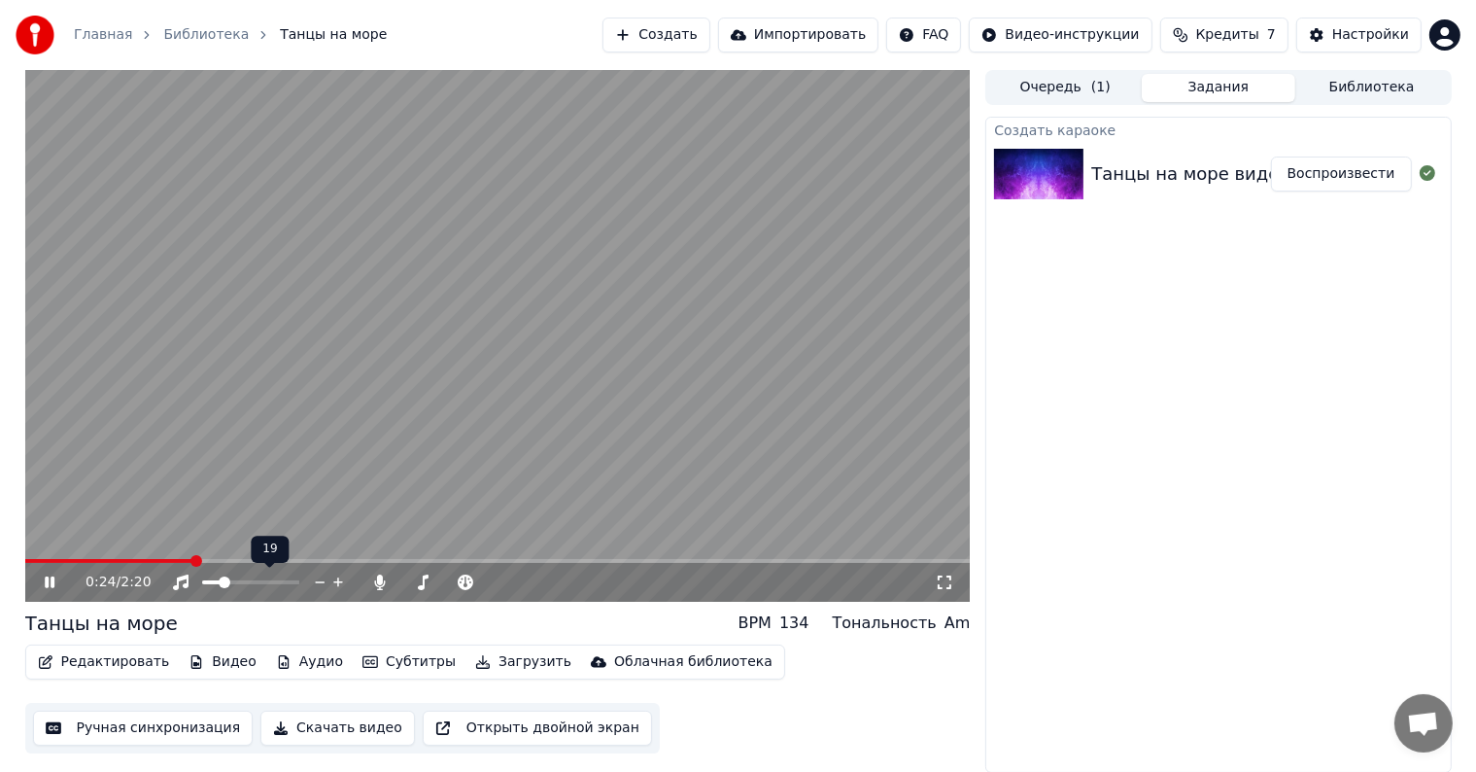
click at [337, 582] on icon at bounding box center [338, 582] width 10 height 10
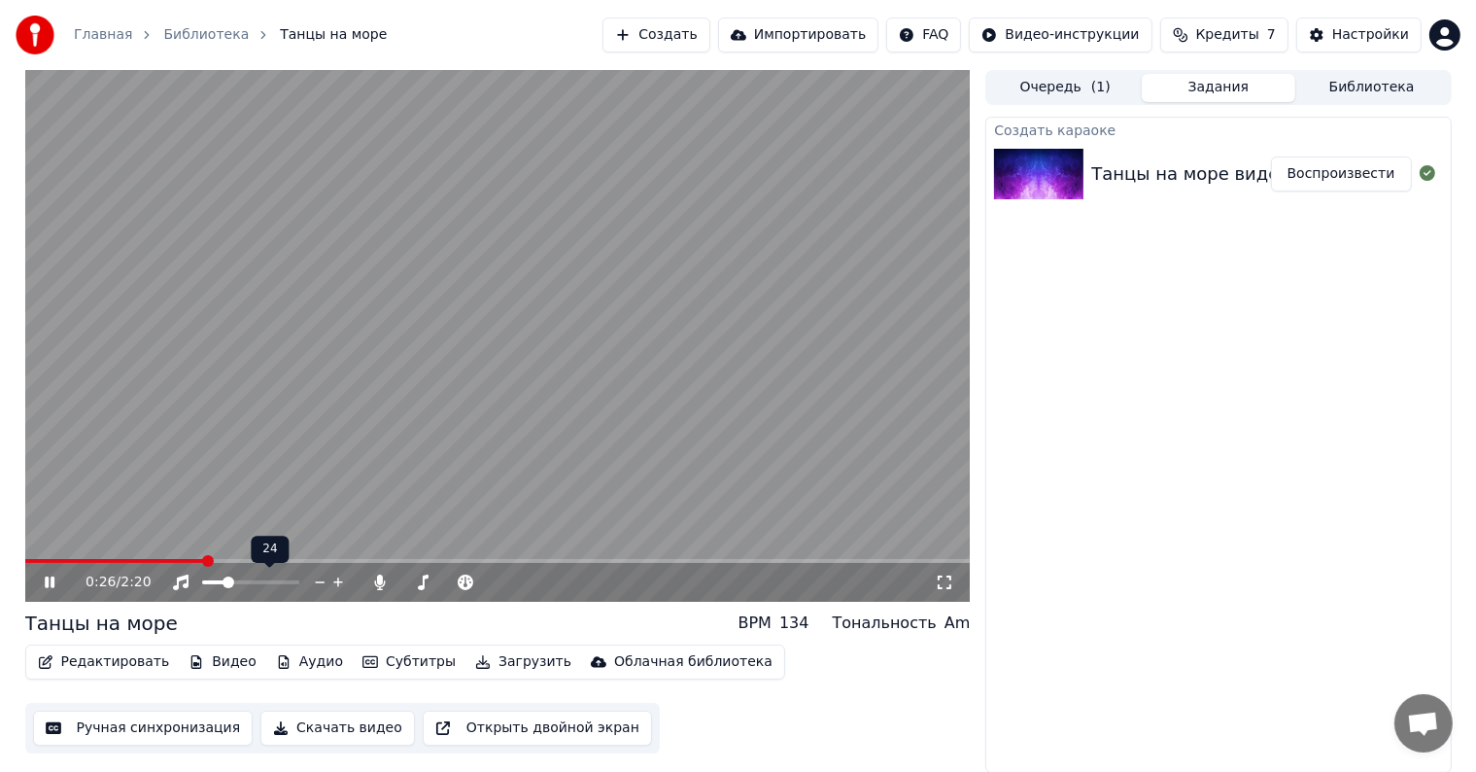
click at [337, 582] on icon at bounding box center [338, 582] width 10 height 10
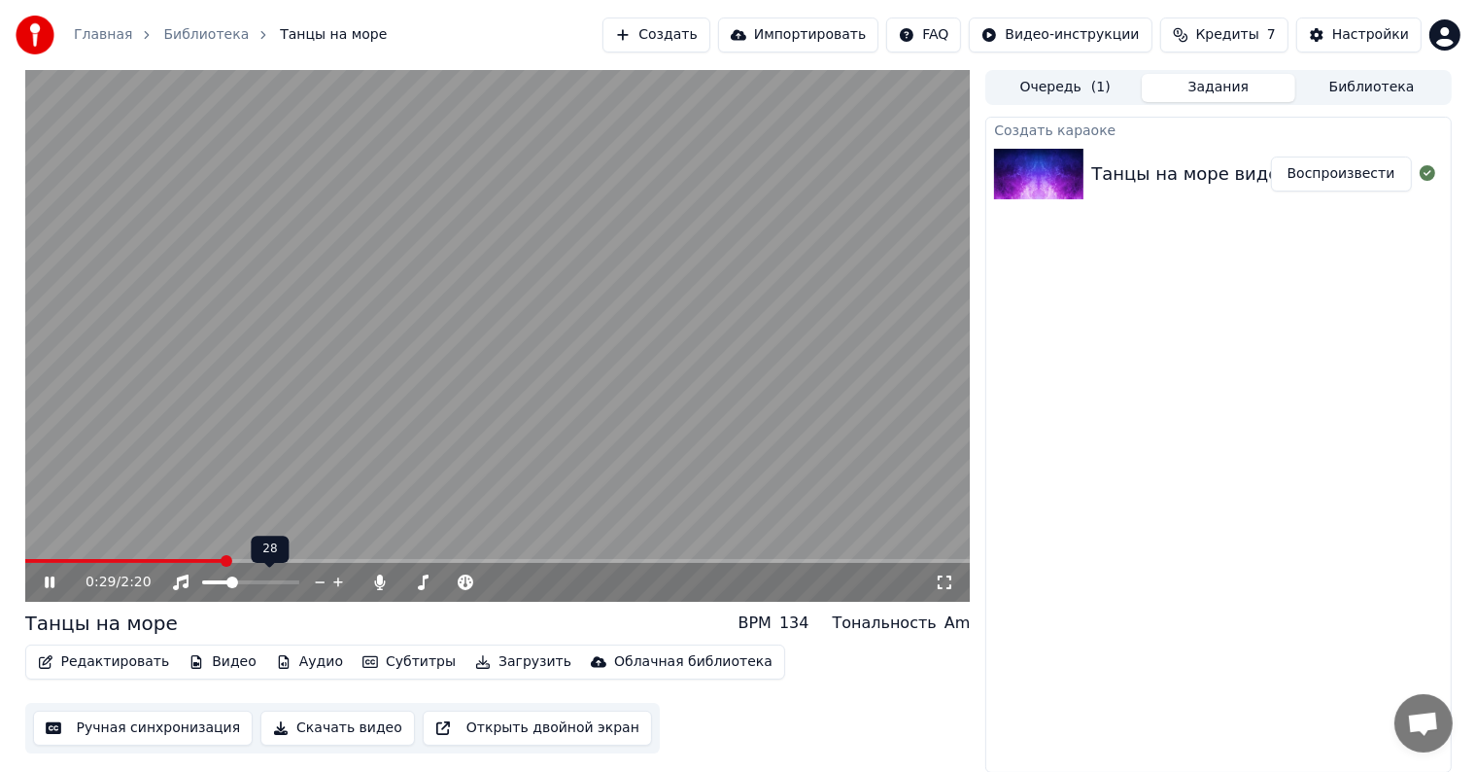
click at [337, 582] on icon at bounding box center [338, 582] width 10 height 10
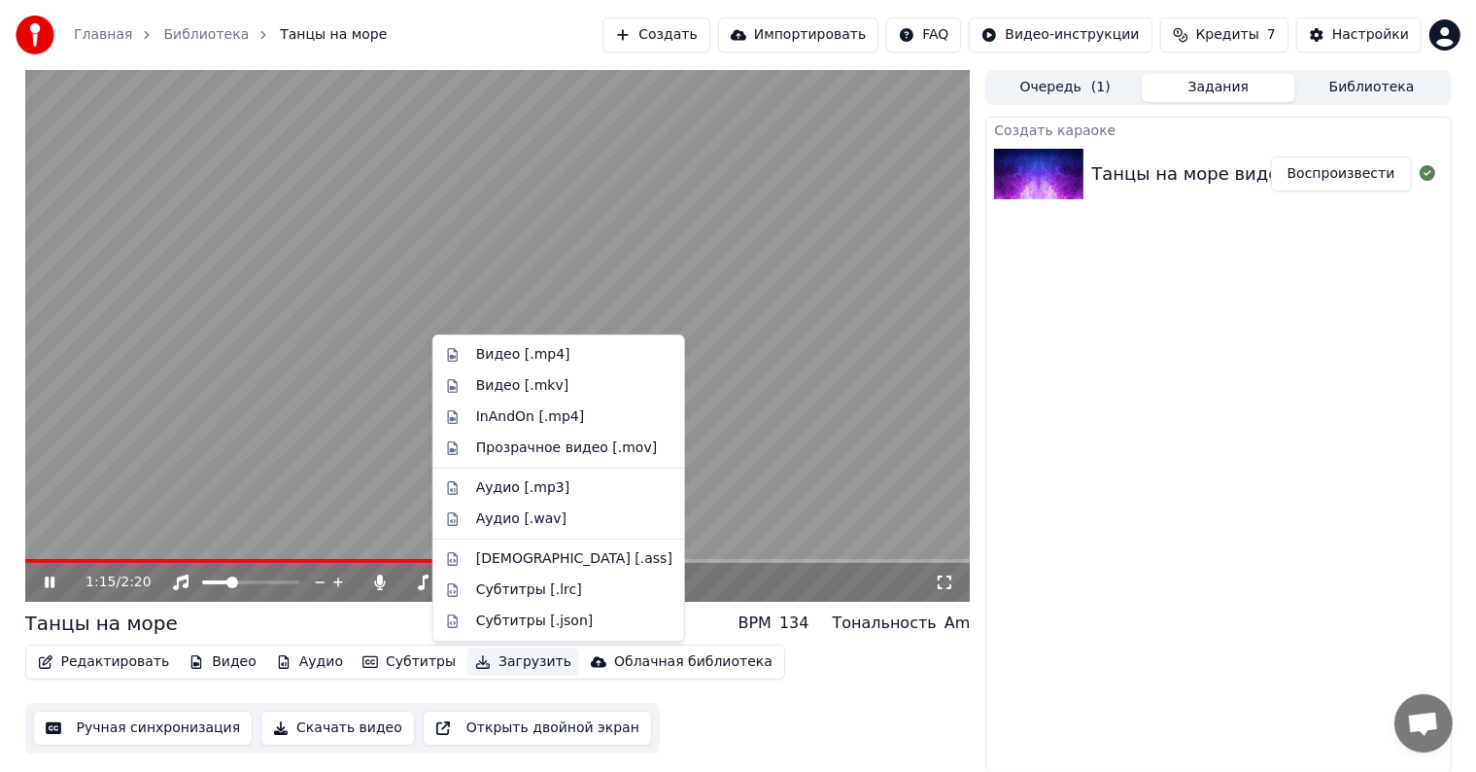
click at [468, 667] on button "Загрузить" at bounding box center [524, 661] width 112 height 27
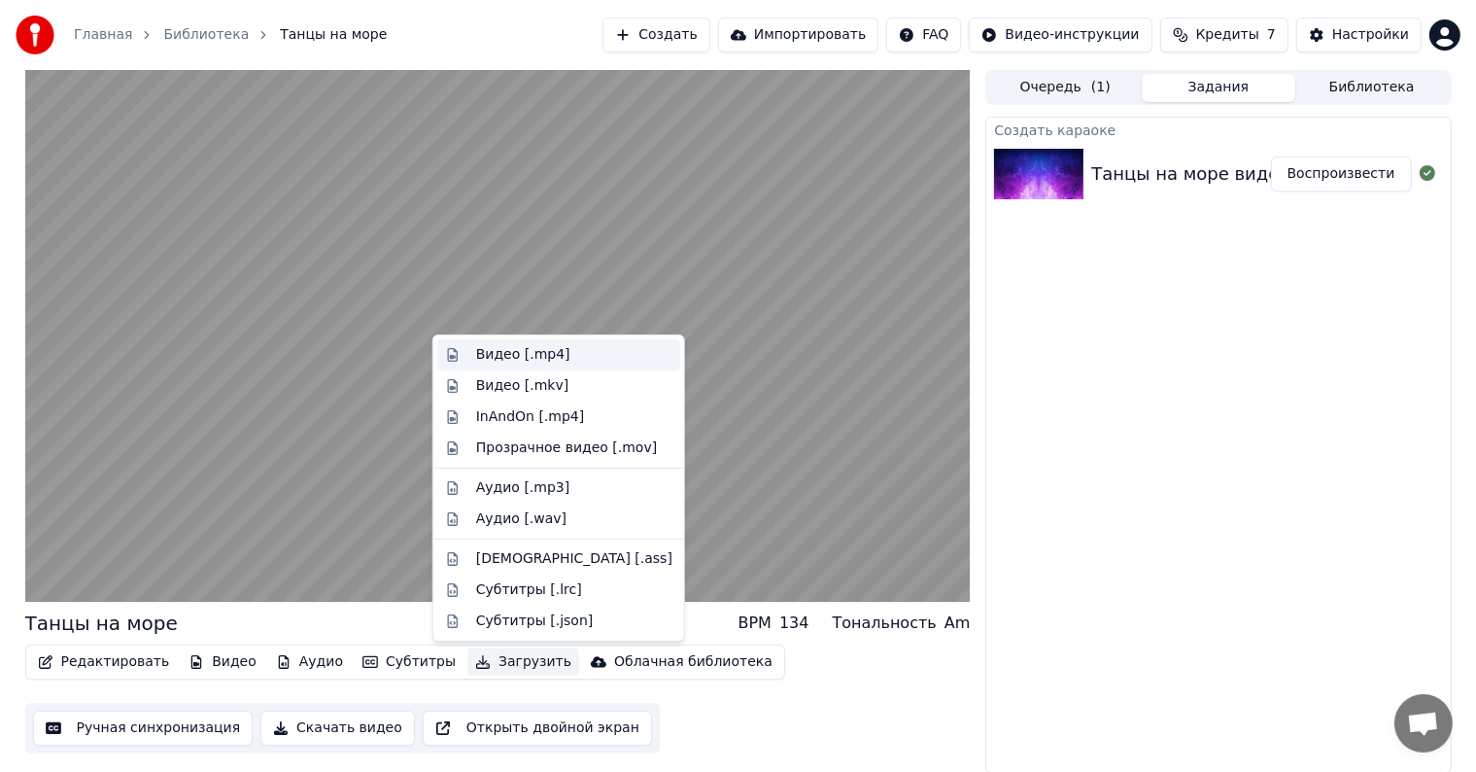
click at [512, 355] on div "Видео [.mp4]" at bounding box center [523, 354] width 94 height 19
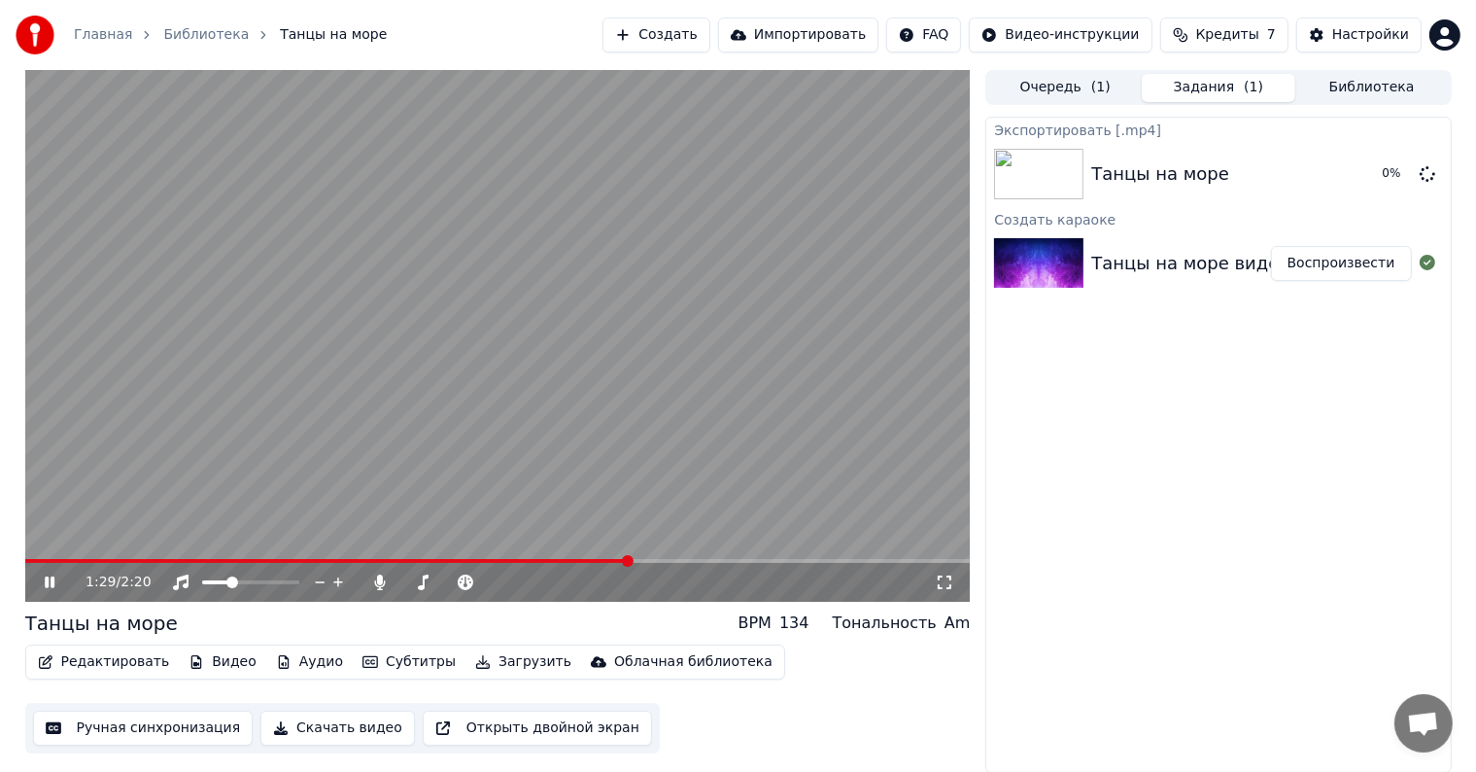
click at [944, 575] on icon at bounding box center [944, 582] width 19 height 16
click at [50, 580] on icon at bounding box center [50, 582] width 12 height 14
click at [50, 580] on icon at bounding box center [64, 582] width 46 height 16
click at [486, 663] on button "Загрузить" at bounding box center [524, 661] width 112 height 27
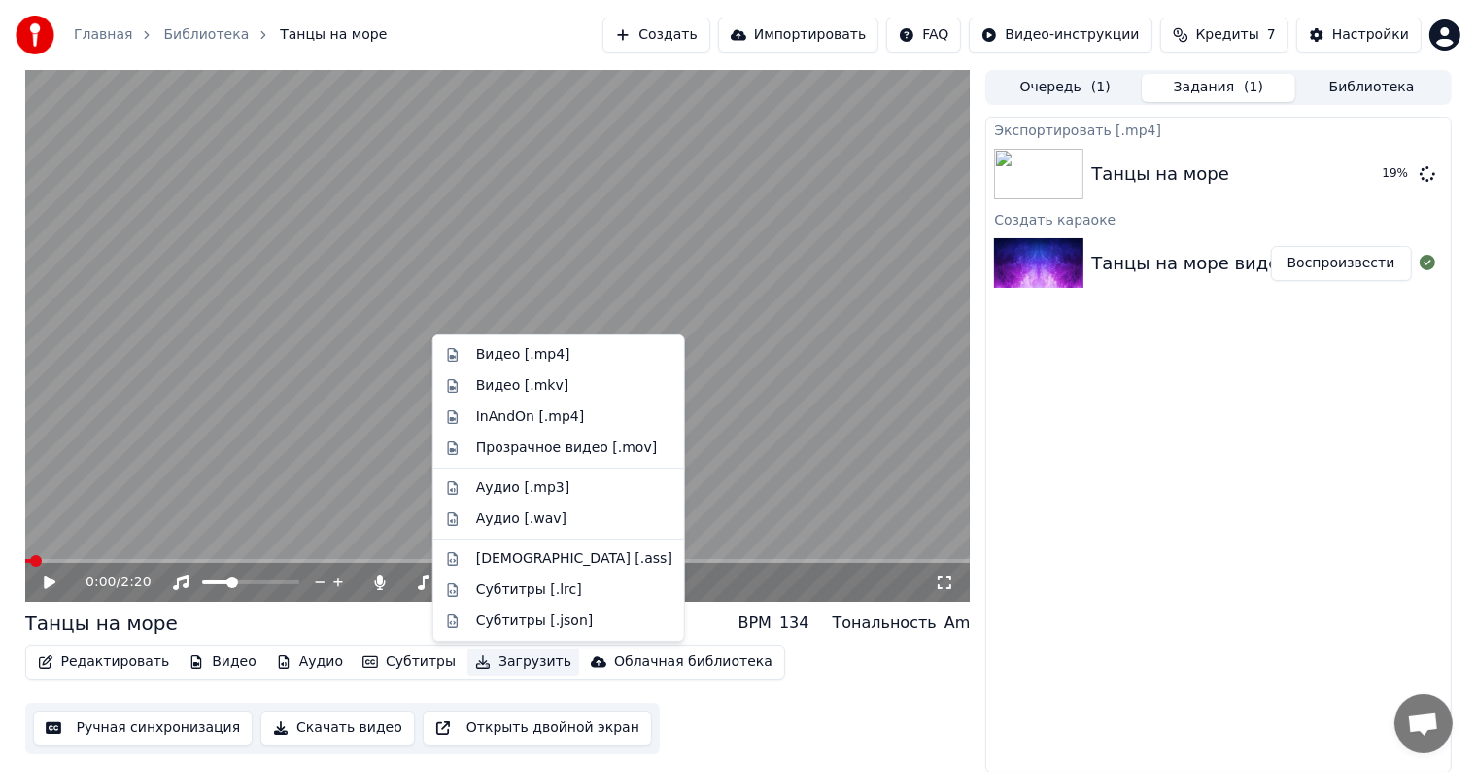
click at [1169, 518] on div "Экспортировать [.mp4] Танцы на море 19 % Создать караоке Танцы на море видео Во…" at bounding box center [1219, 445] width 466 height 656
